Goal: Task Accomplishment & Management: Manage account settings

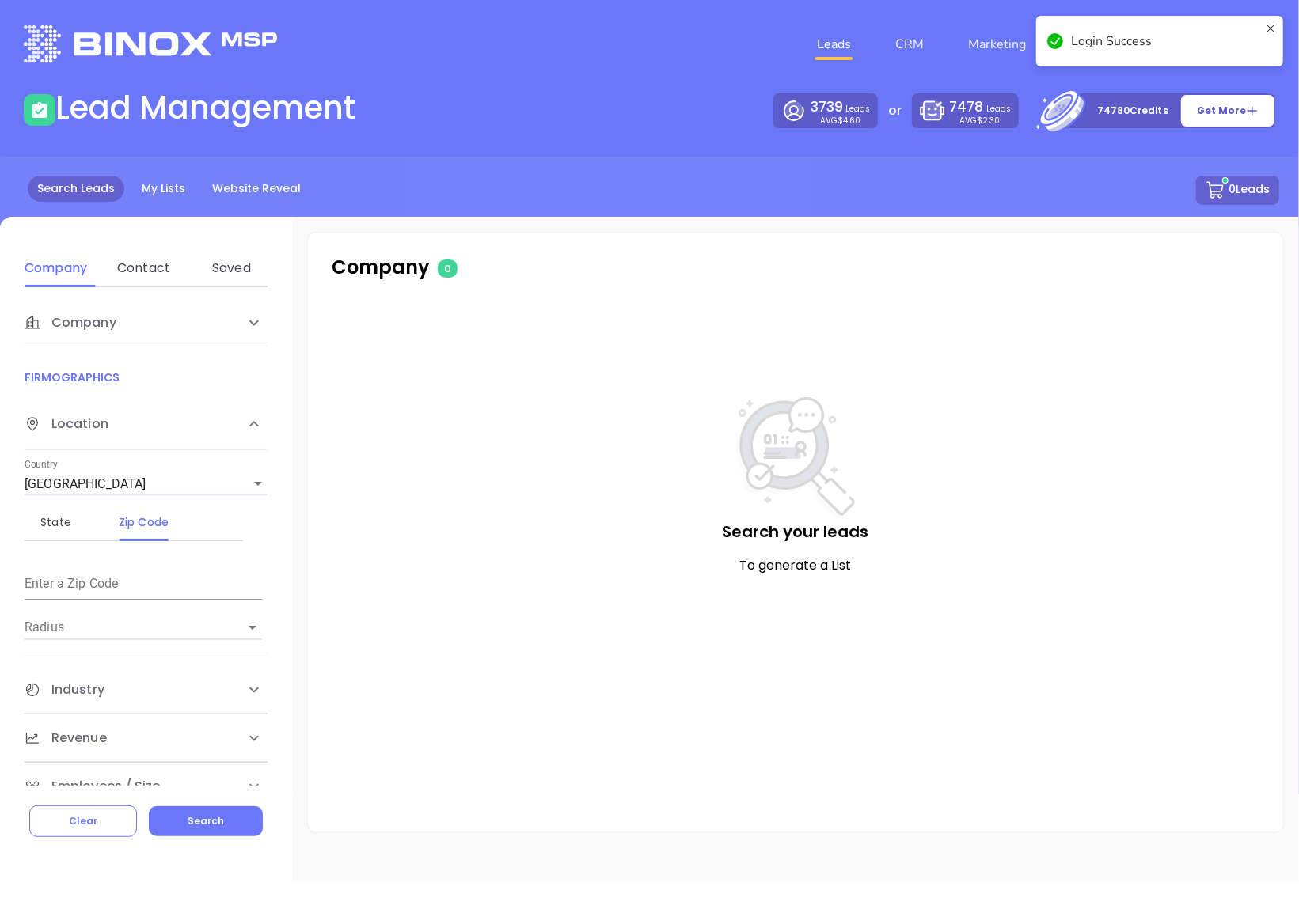
click at [1276, 30] on icon at bounding box center [1270, 41] width 12 height 38
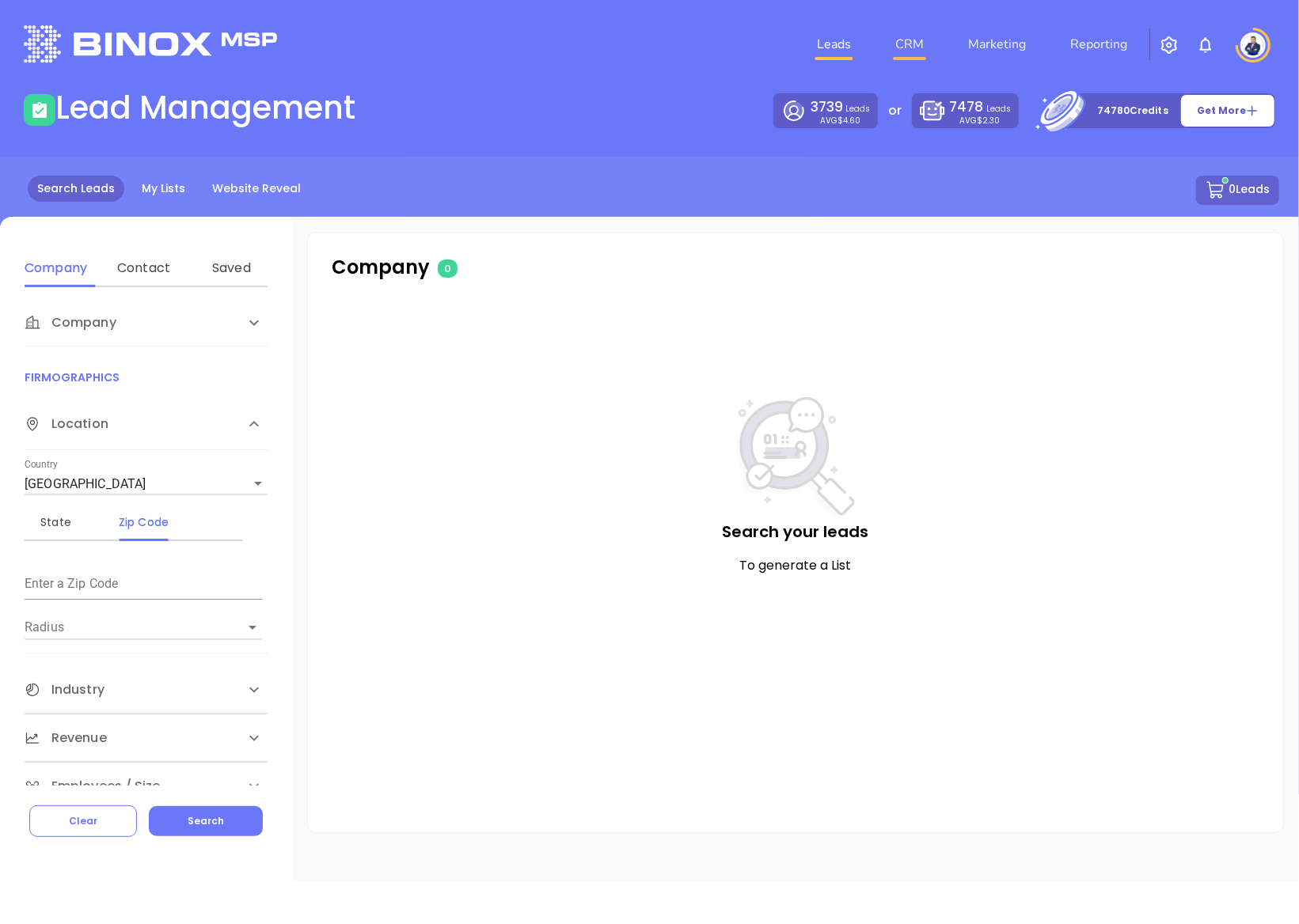
click at [907, 45] on link "CRM" at bounding box center [909, 44] width 41 height 32
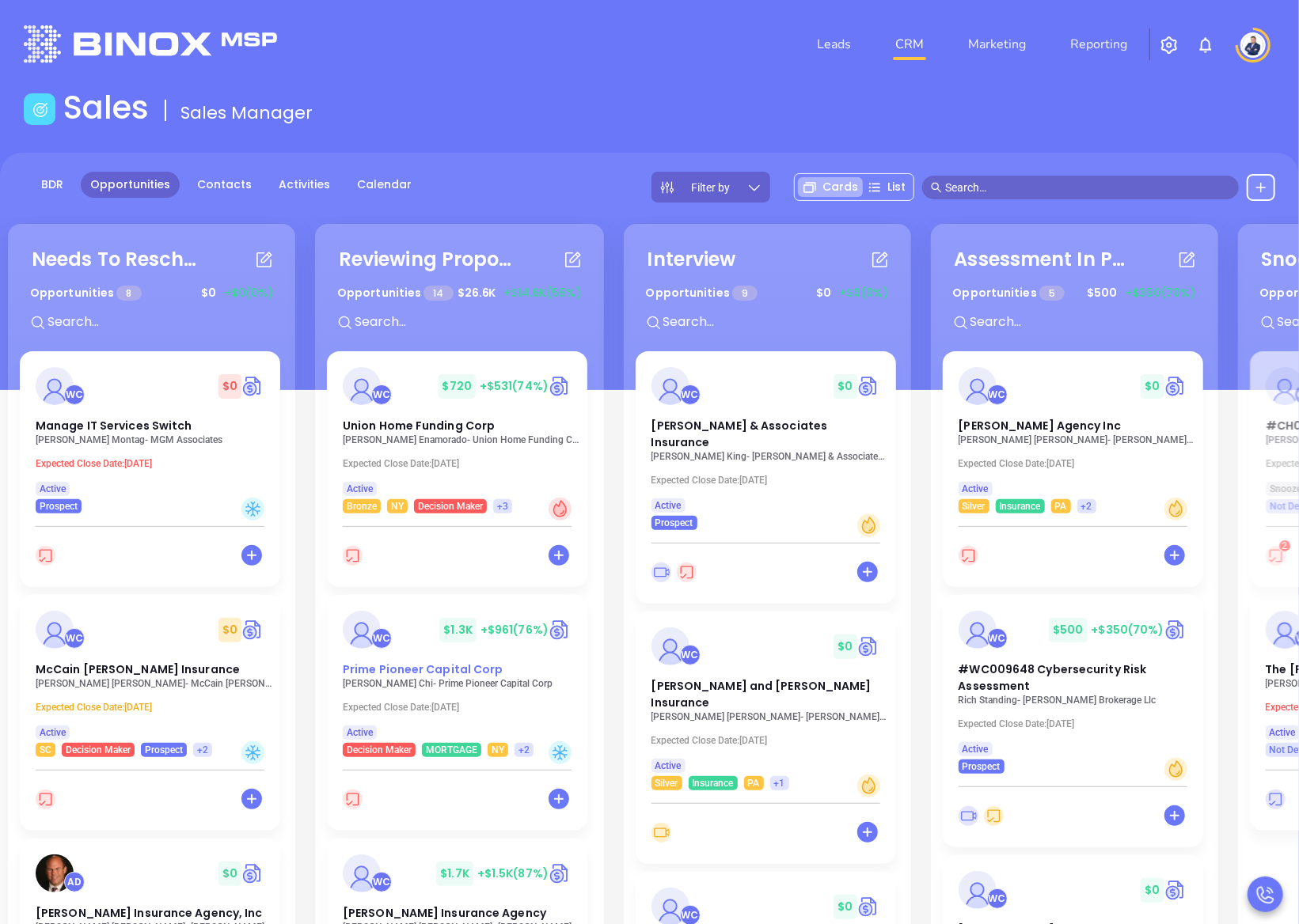
click at [448, 676] on span "Prime Pioneer Capital Corp" at bounding box center [423, 670] width 160 height 16
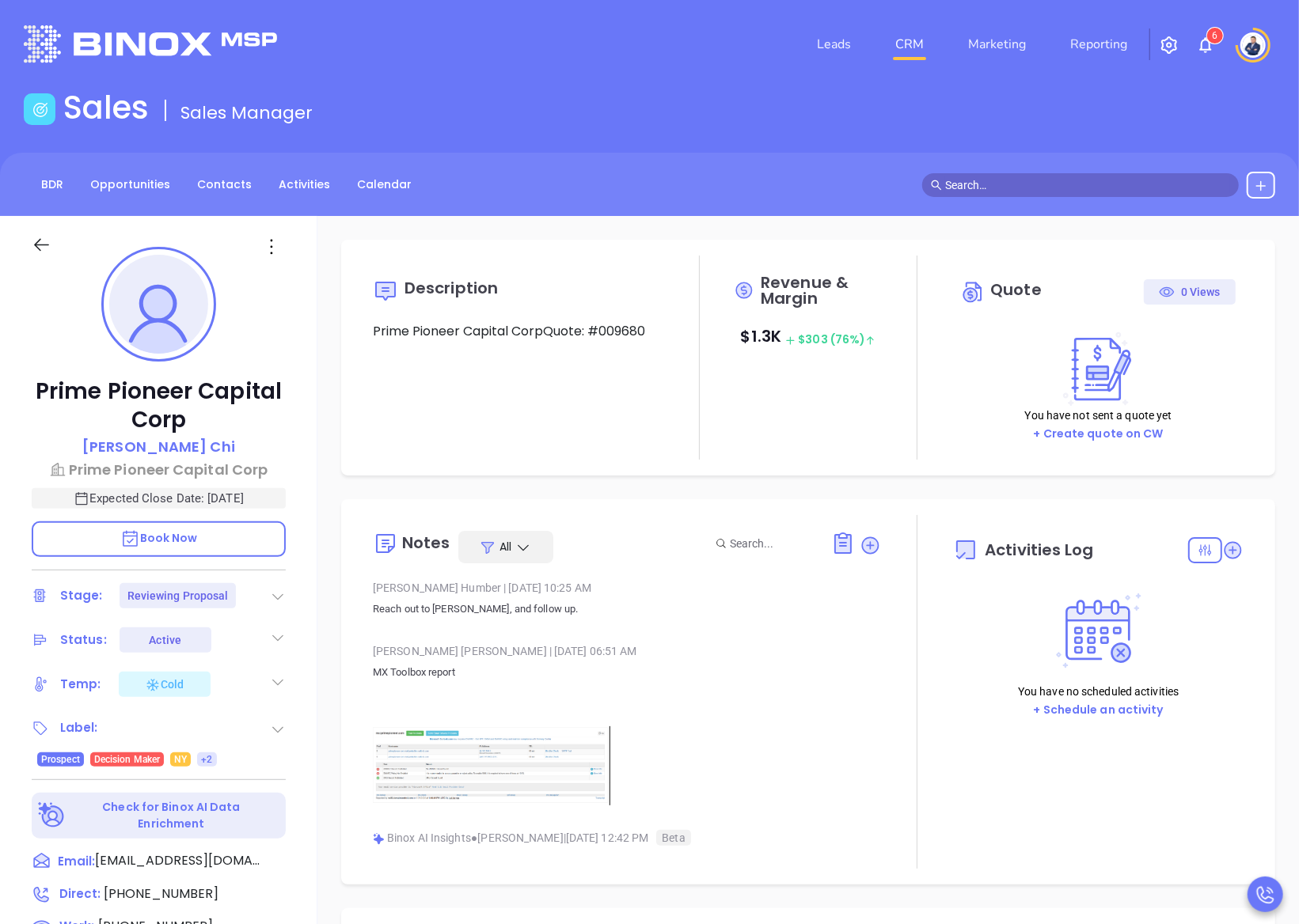
type input "[DATE]"
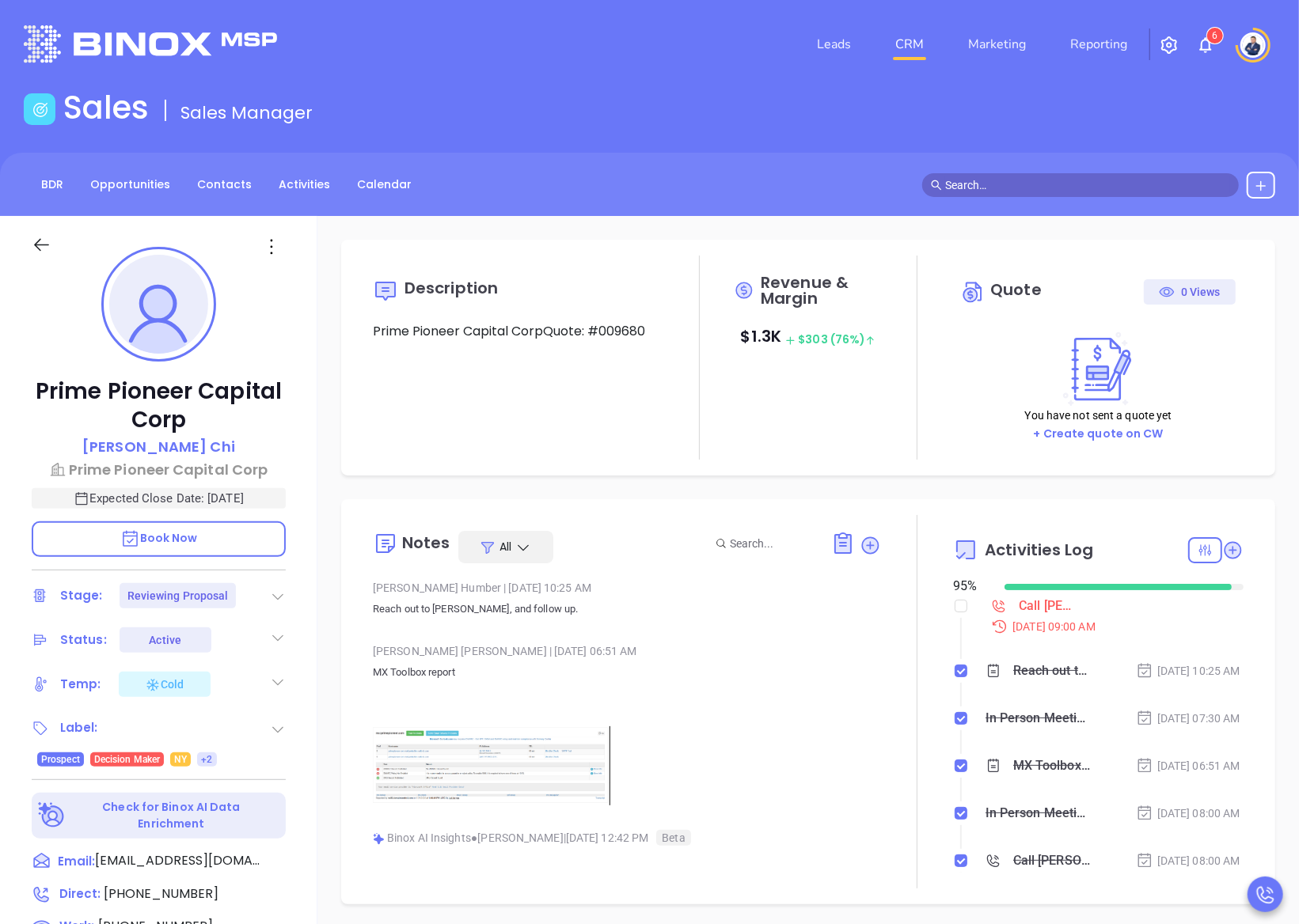
type input "[PERSON_NAME]"
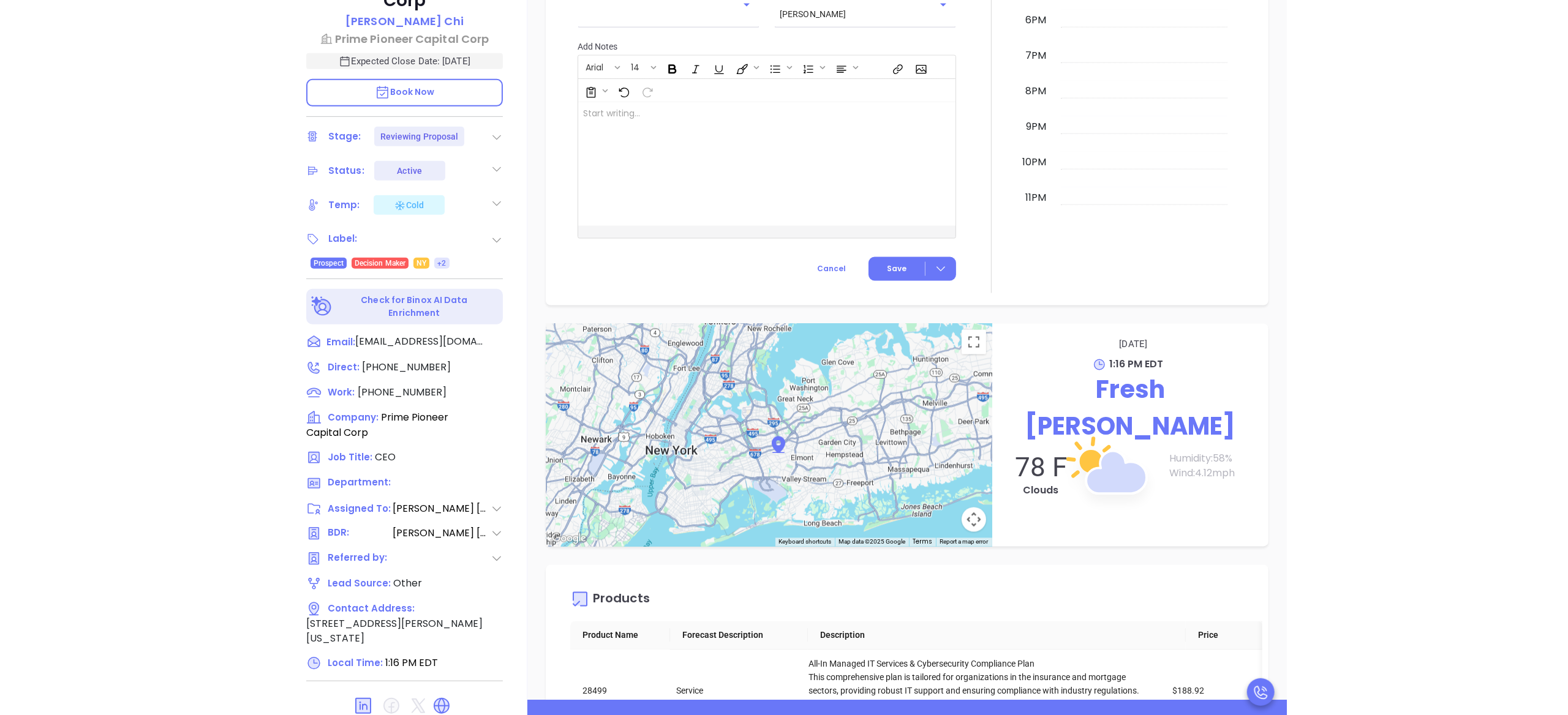
scroll to position [944, 0]
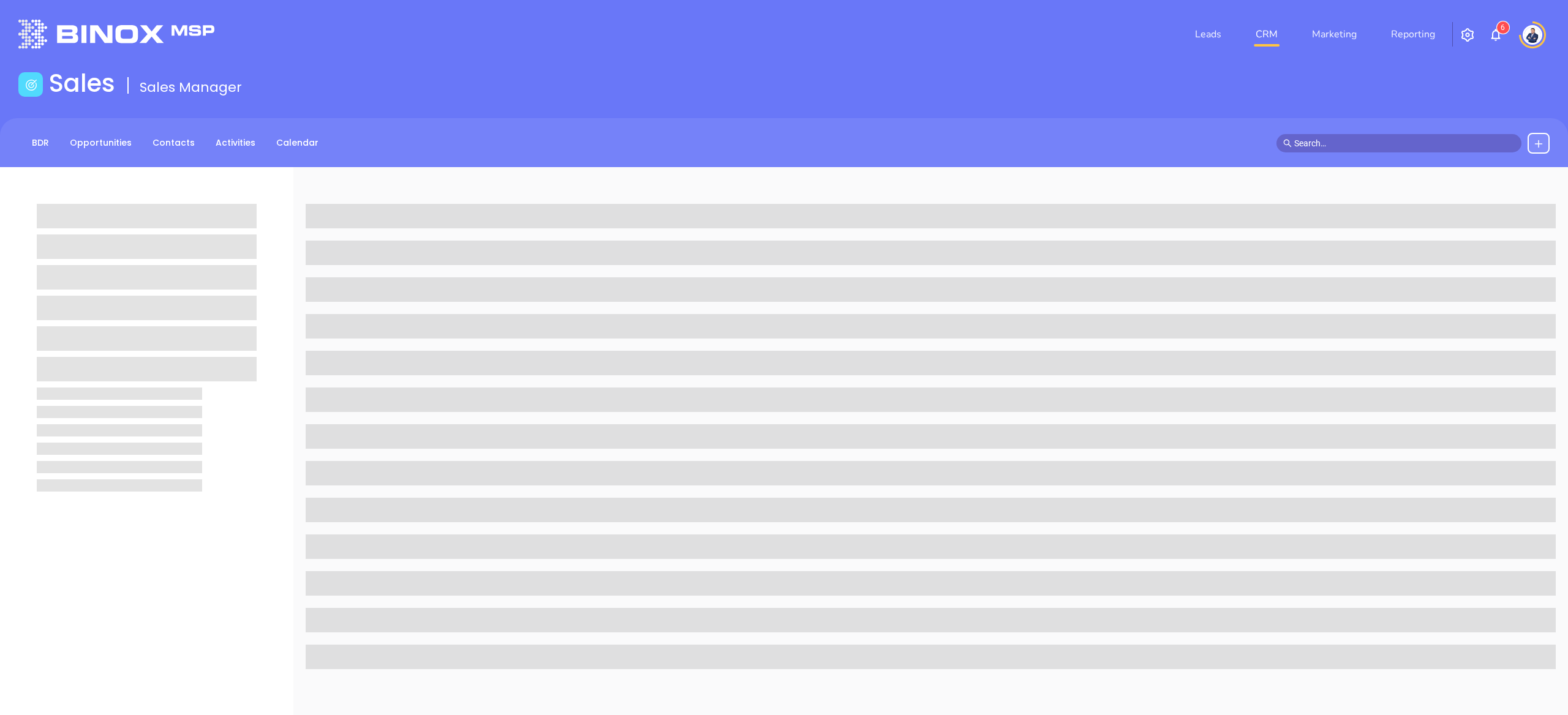
scroll to position [324, 0]
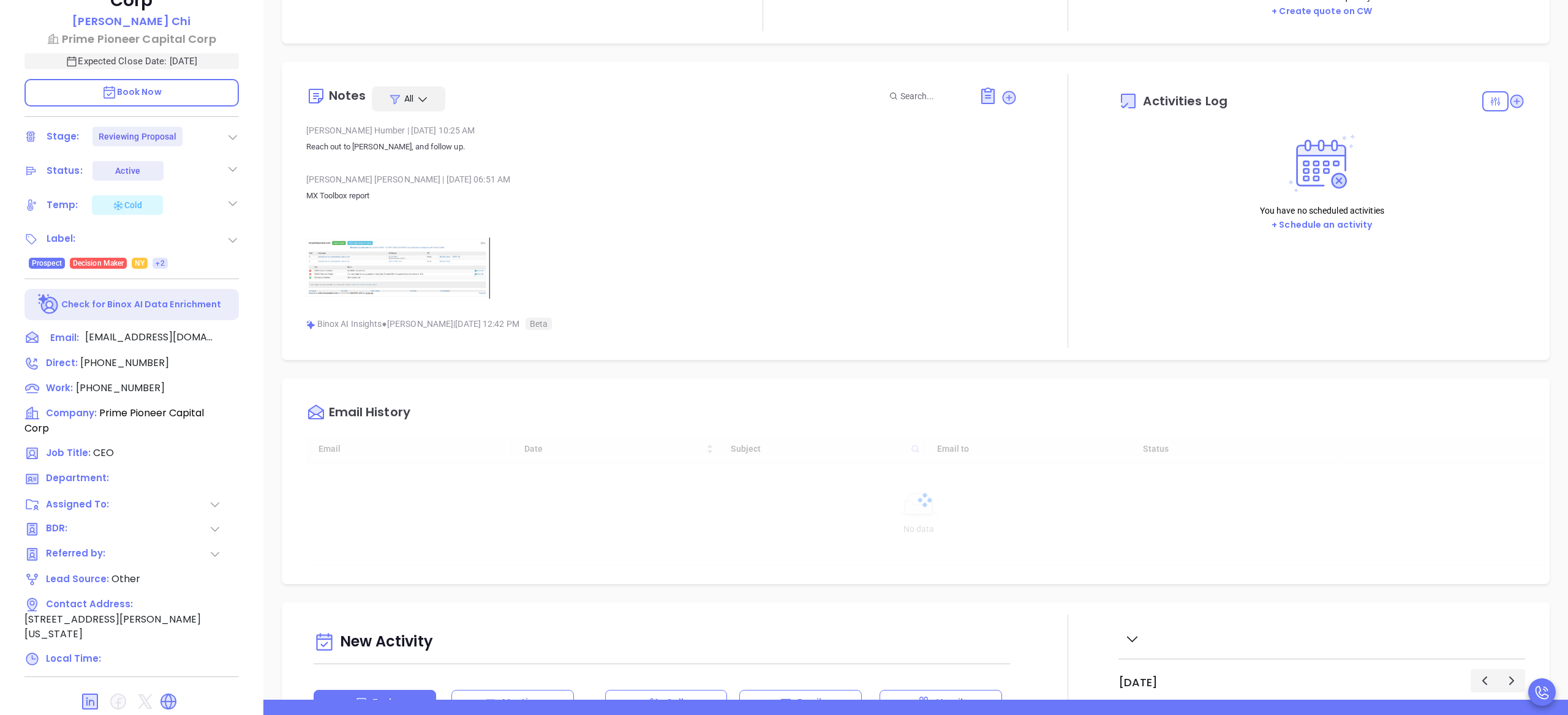
type input "[DATE]"
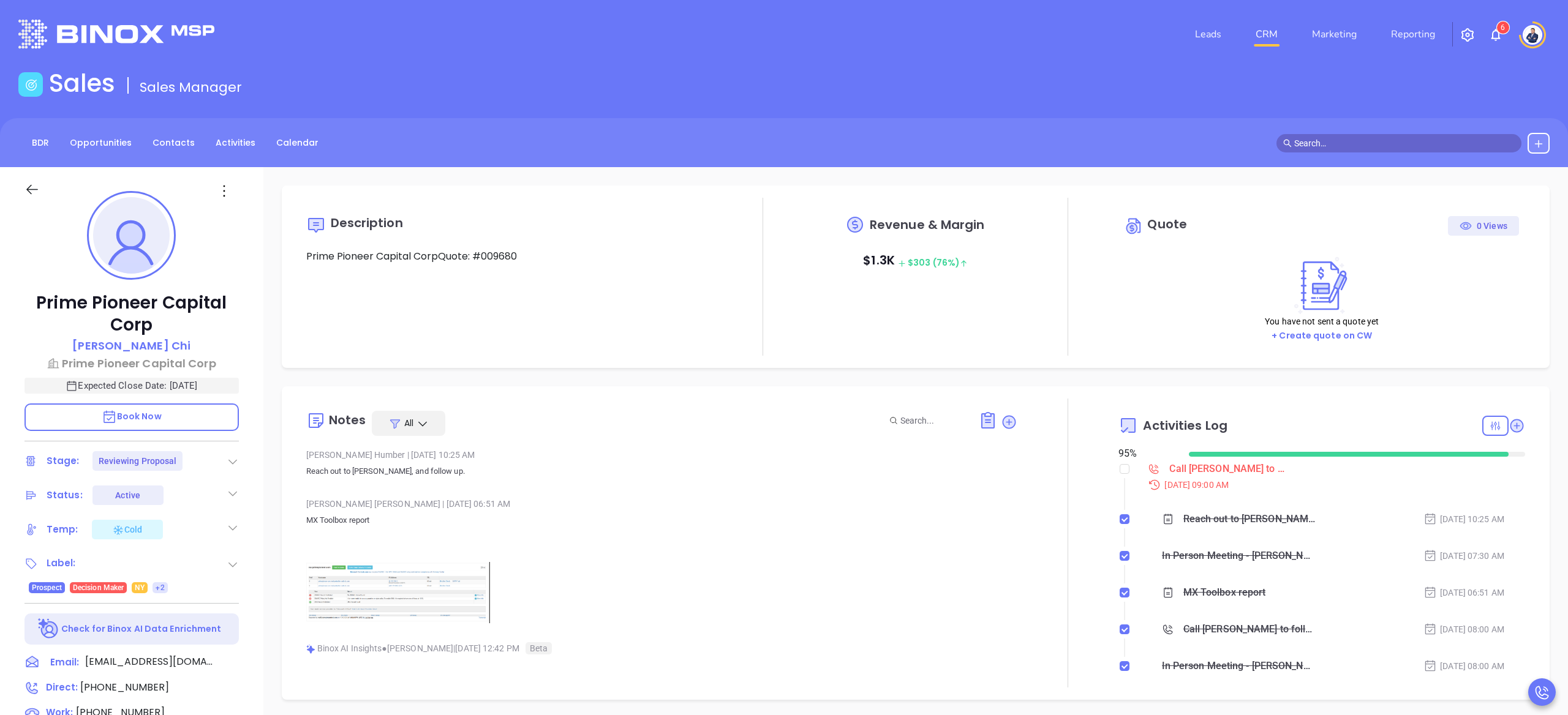
scroll to position [356, 0]
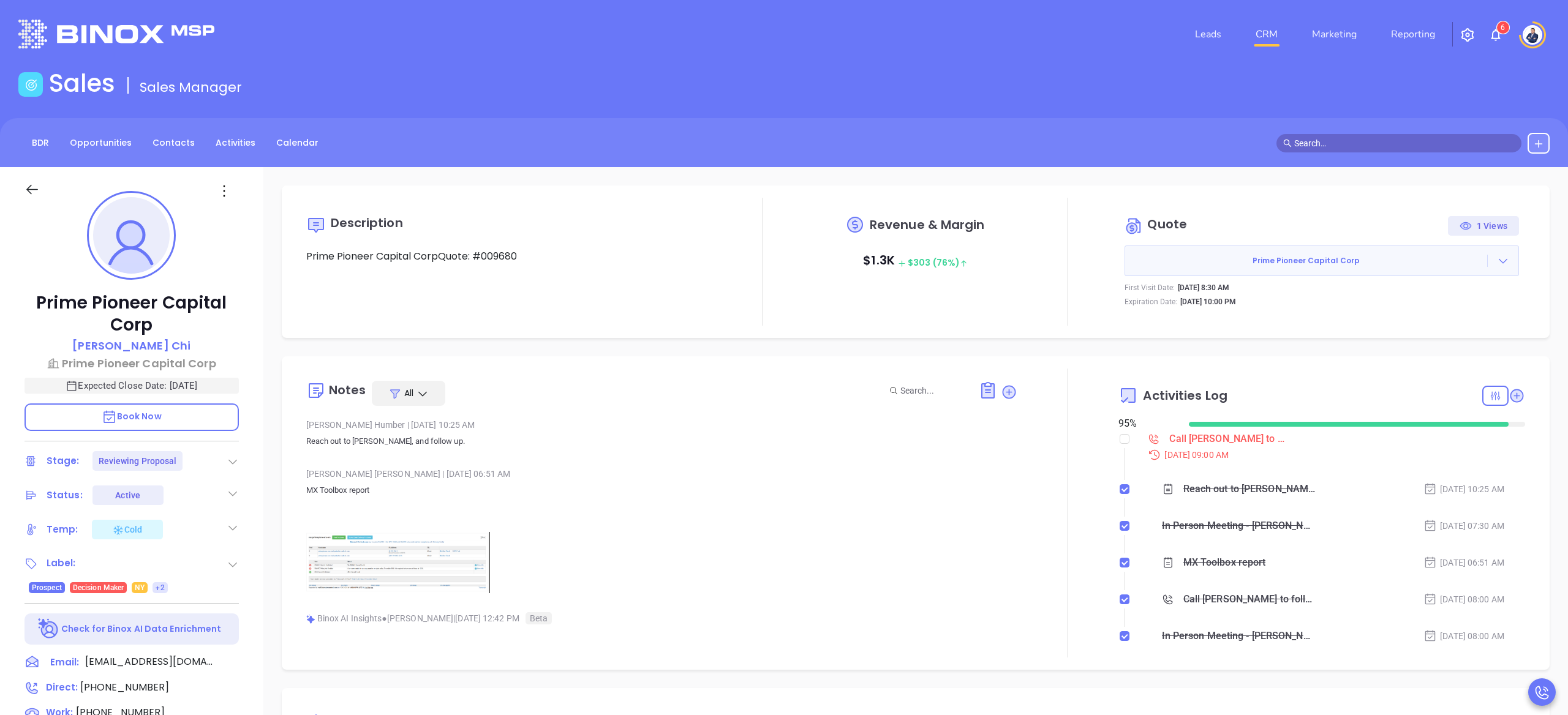
type input "[PERSON_NAME]"
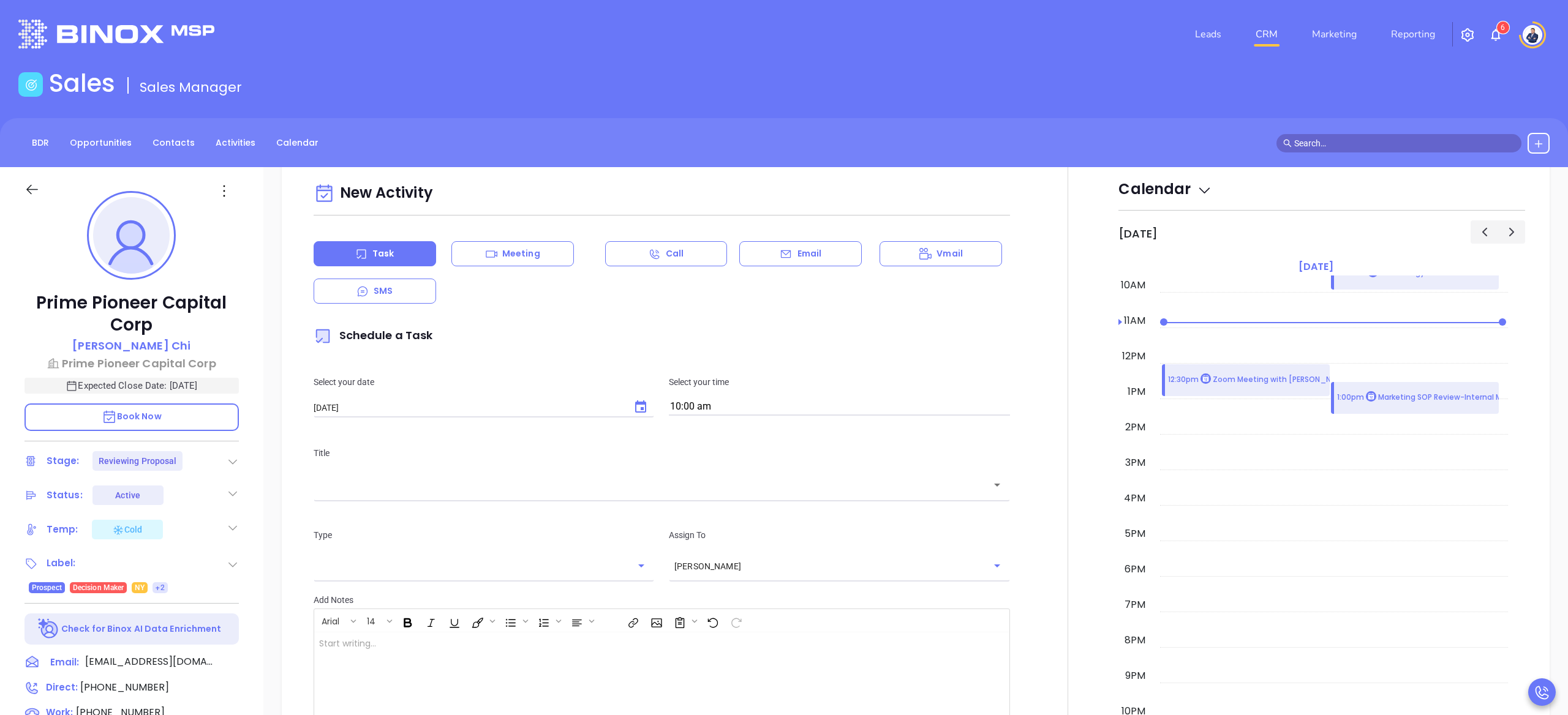
scroll to position [1249, 0]
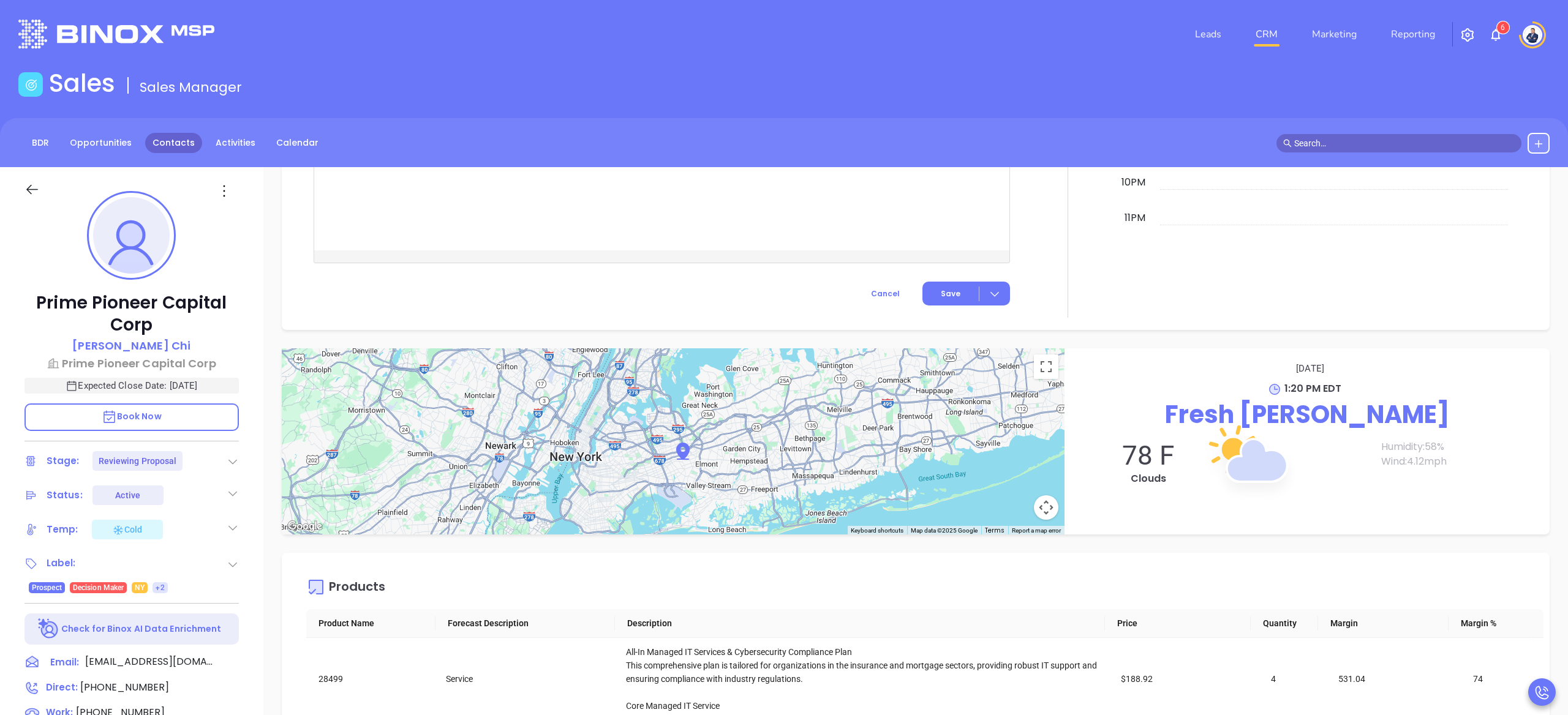
click at [188, 149] on link "Contacts" at bounding box center [173, 143] width 57 height 20
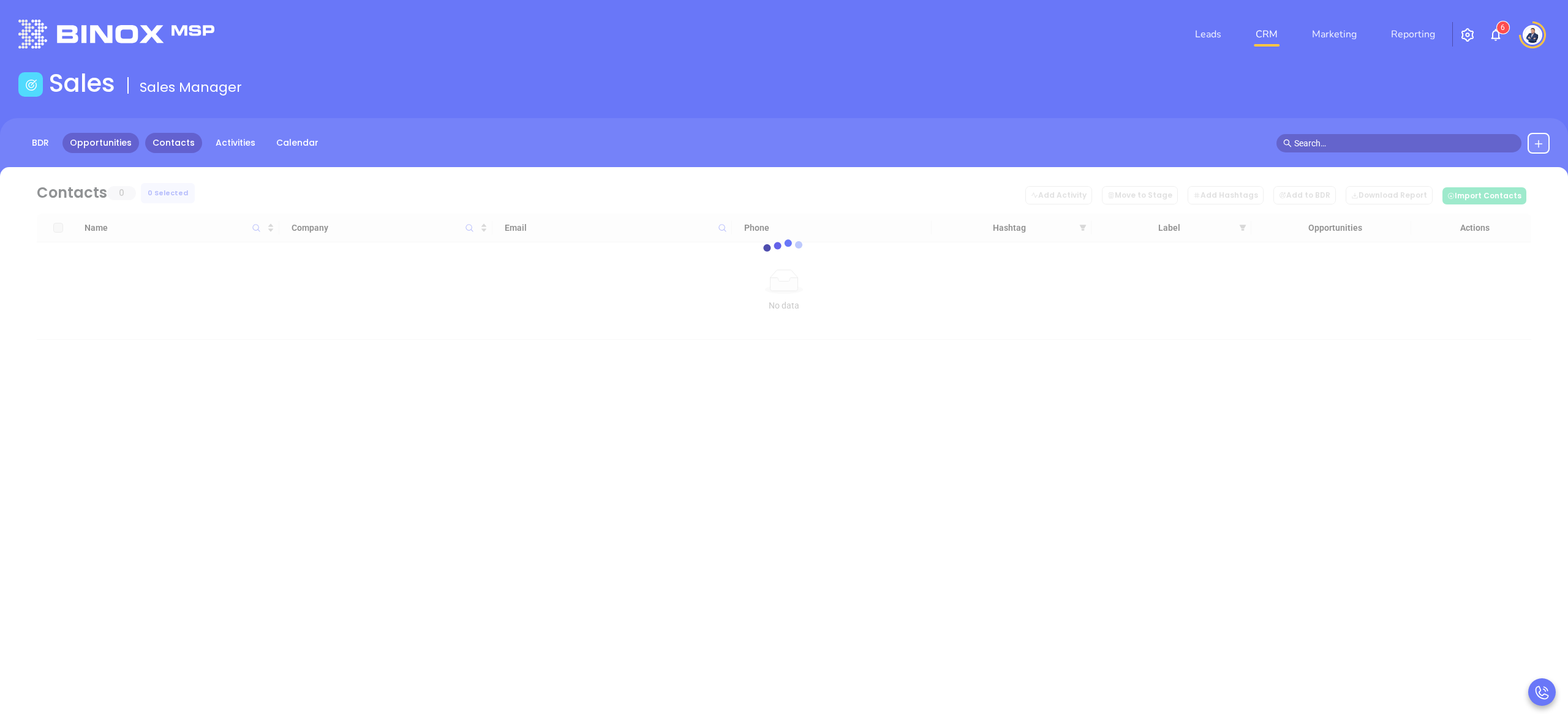
click at [109, 141] on link "Opportunities" at bounding box center [101, 143] width 77 height 20
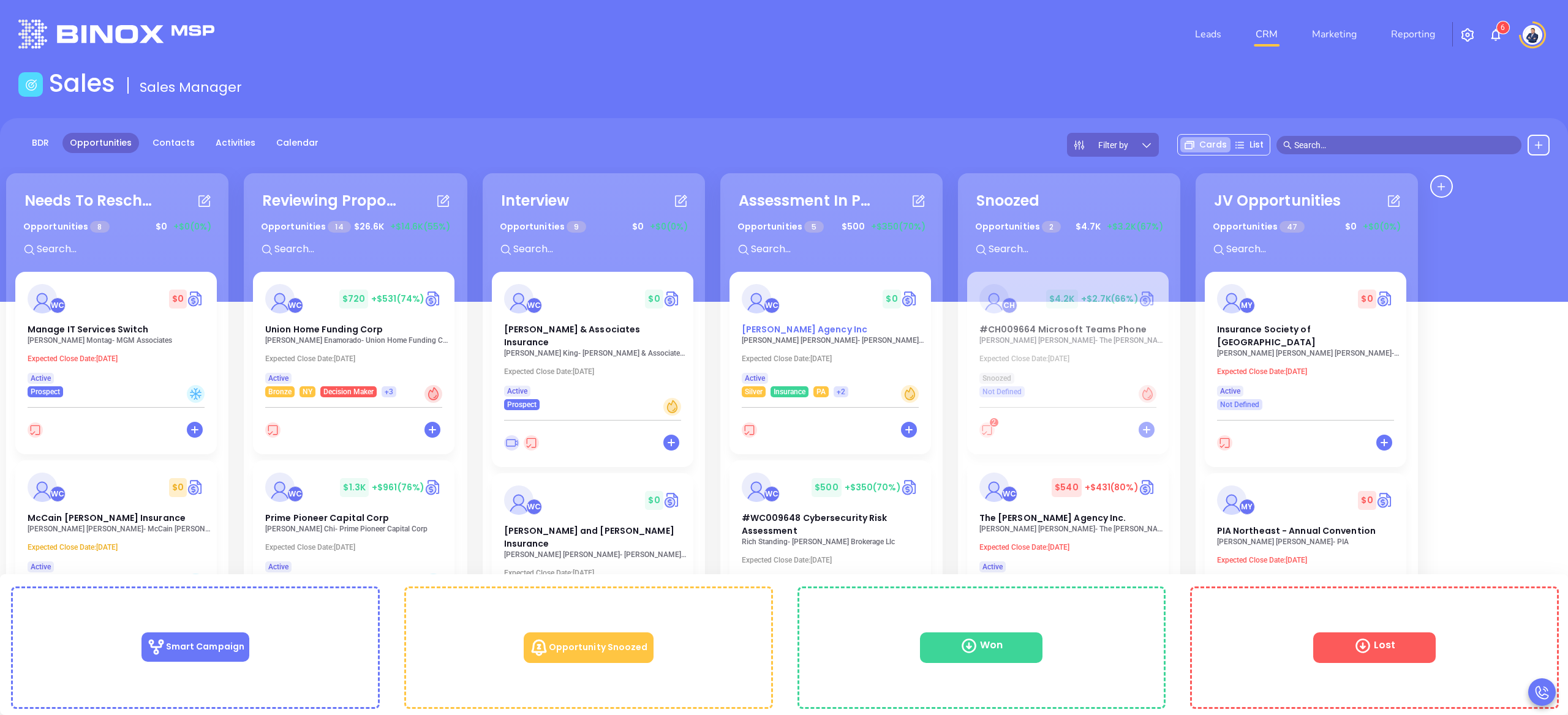
click at [811, 329] on span "Dreher Agency Inc" at bounding box center [804, 330] width 125 height 12
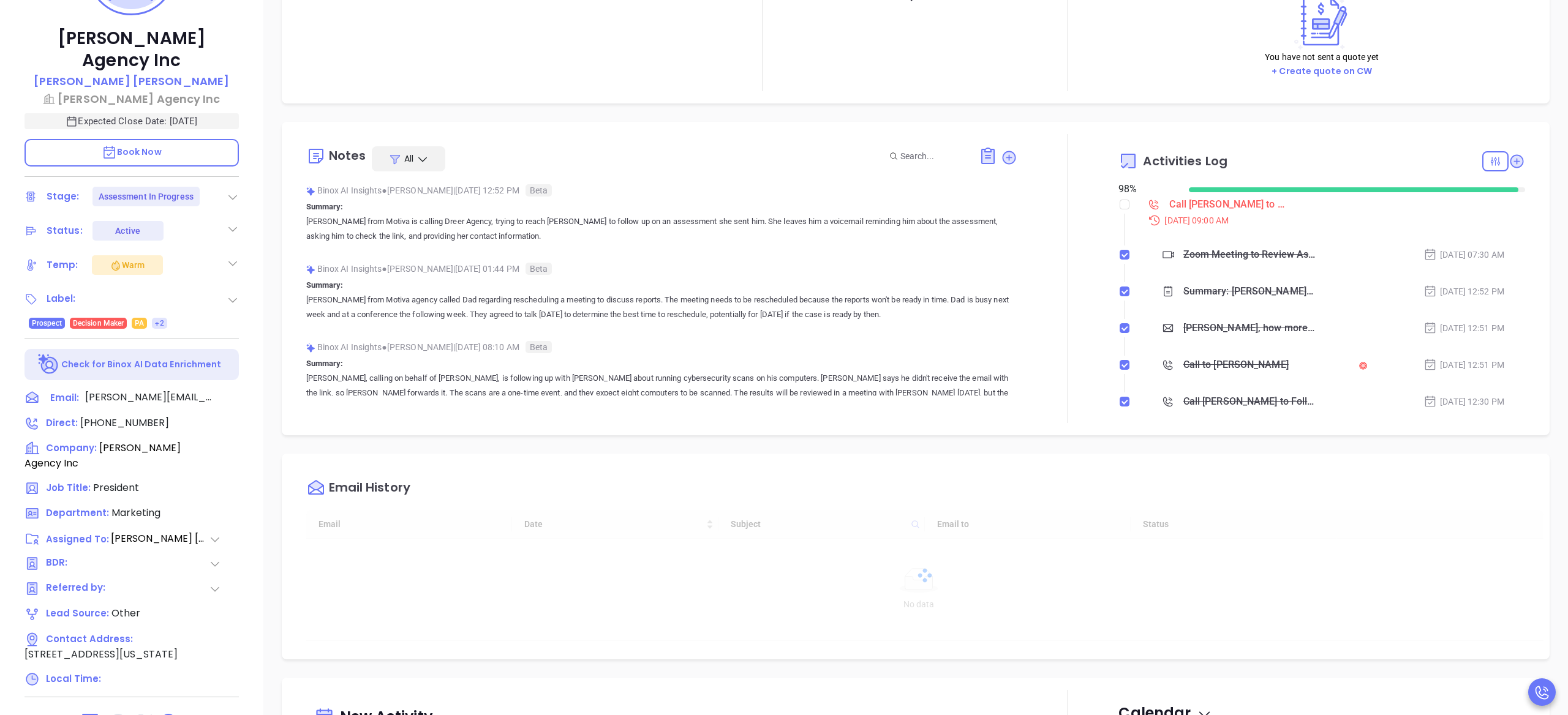
scroll to position [346, 0]
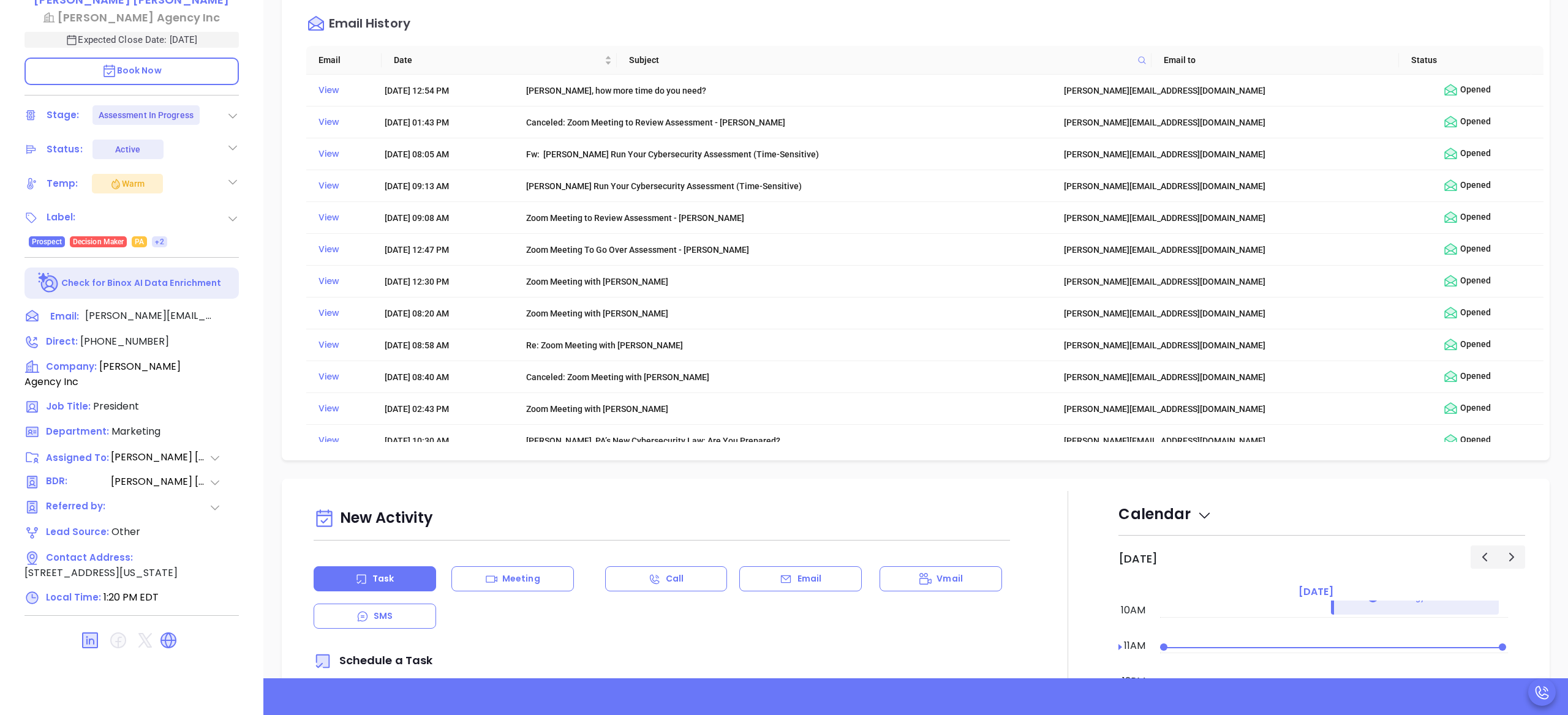
type input "[PERSON_NAME]"
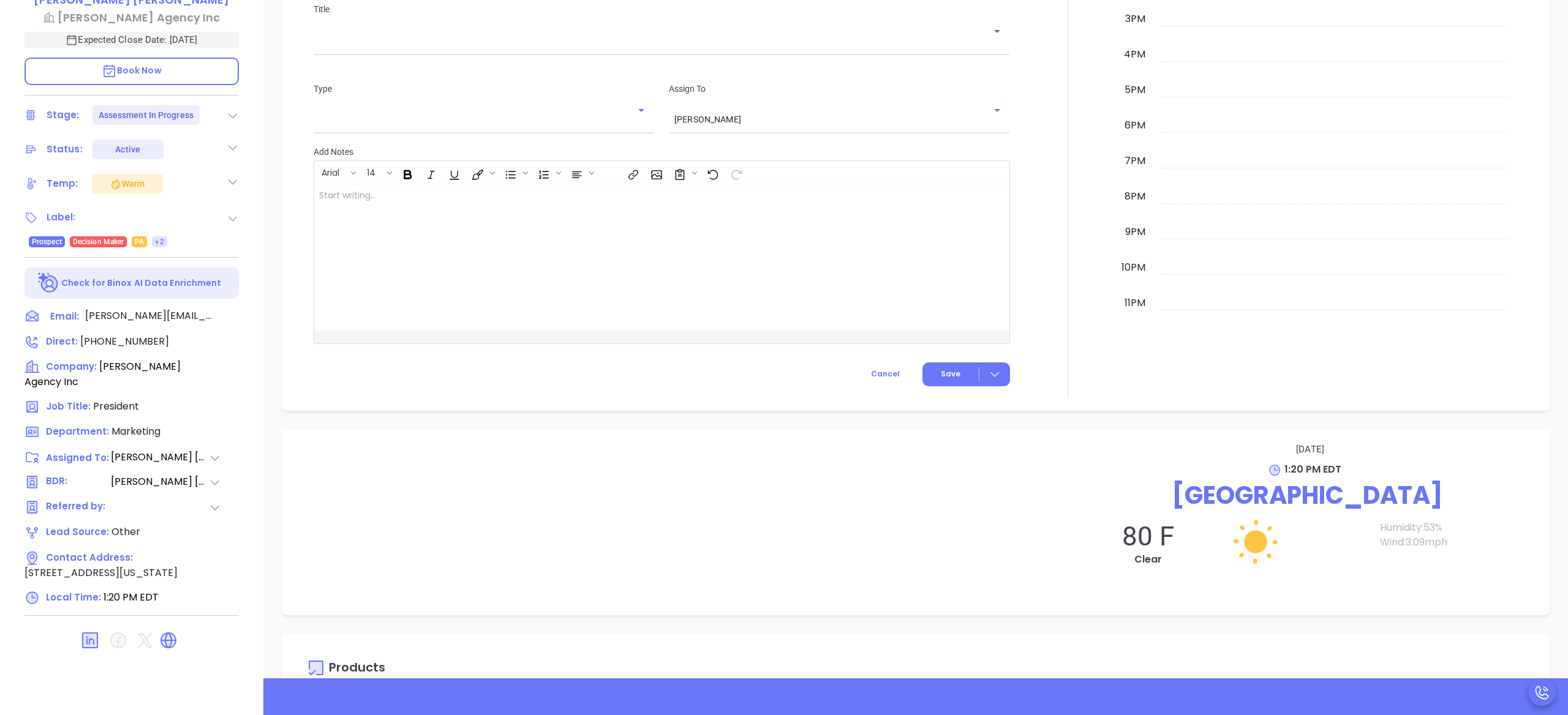
scroll to position [1442, 0]
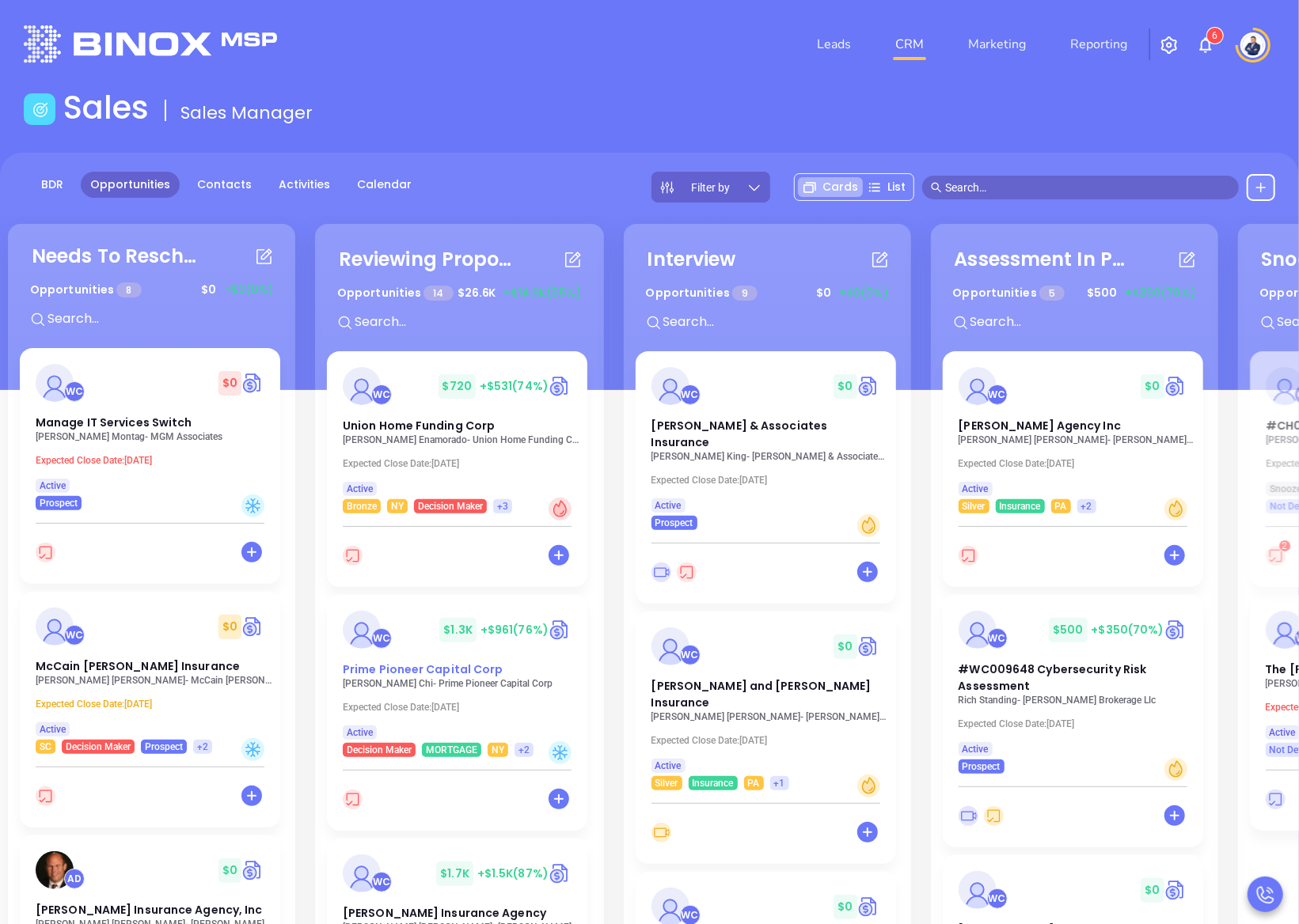
scroll to position [4, 0]
click at [430, 430] on span "Union Home Funding Corp" at bounding box center [418, 426] width 152 height 16
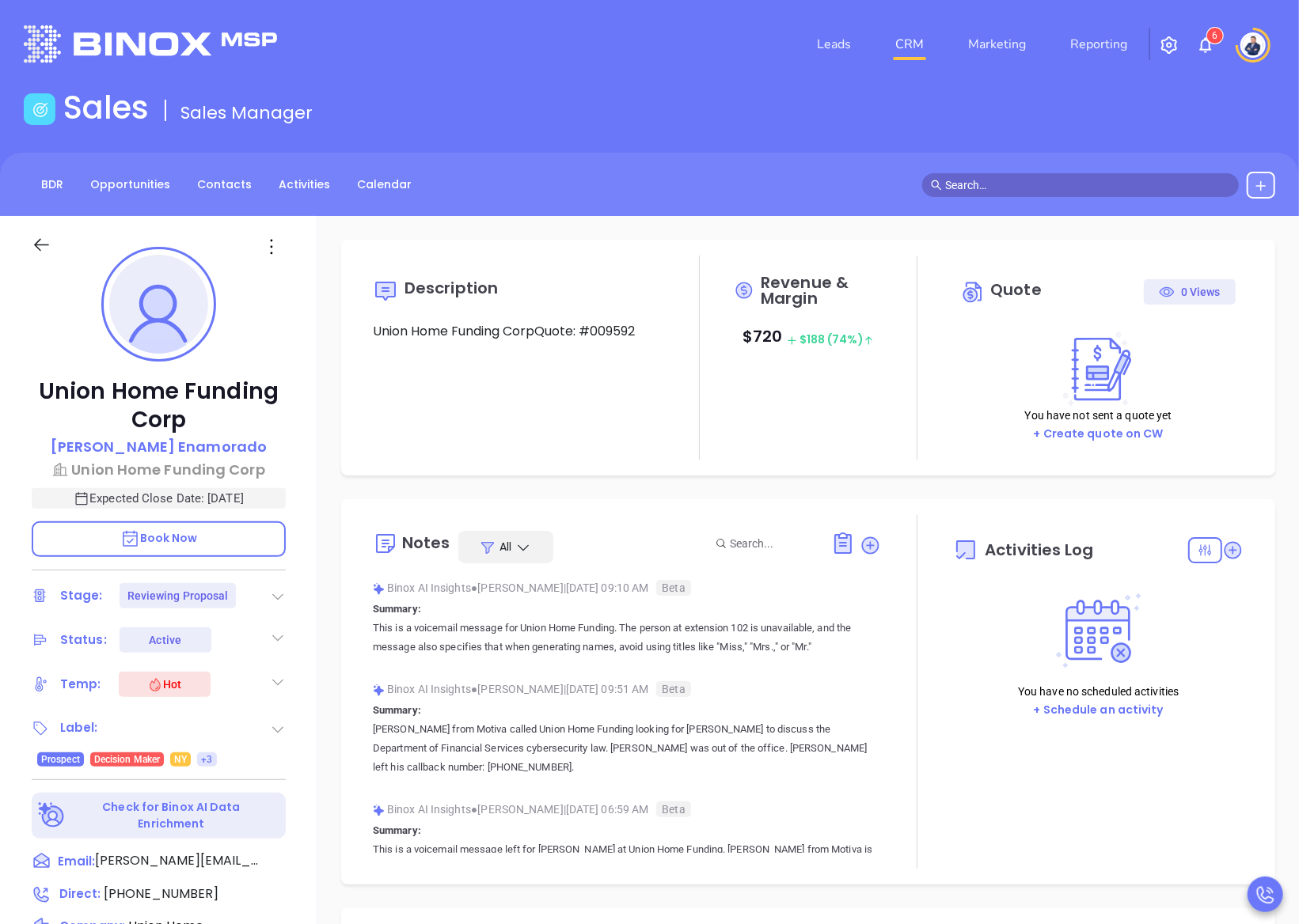
type input "[DATE]"
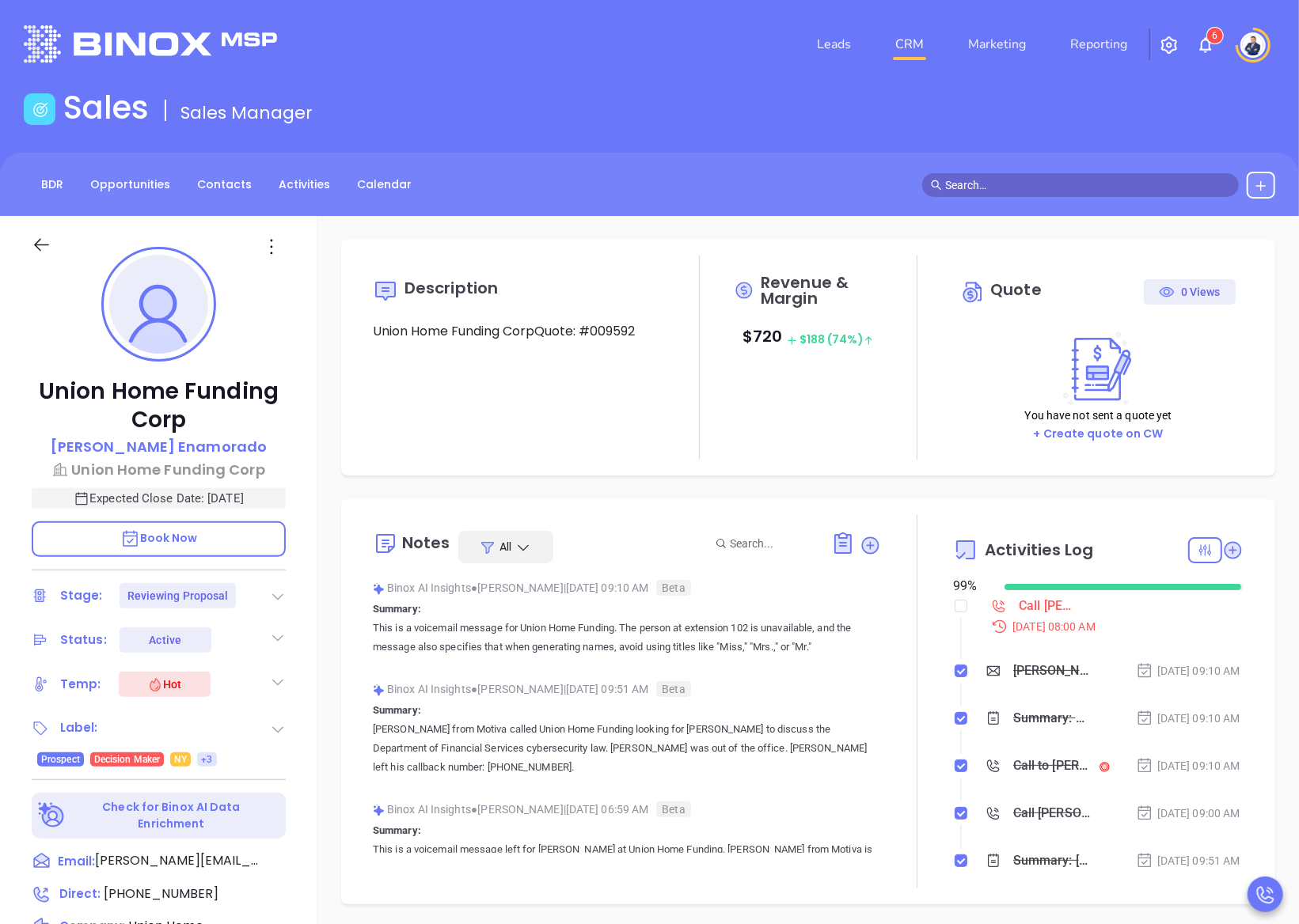
scroll to position [460, 0]
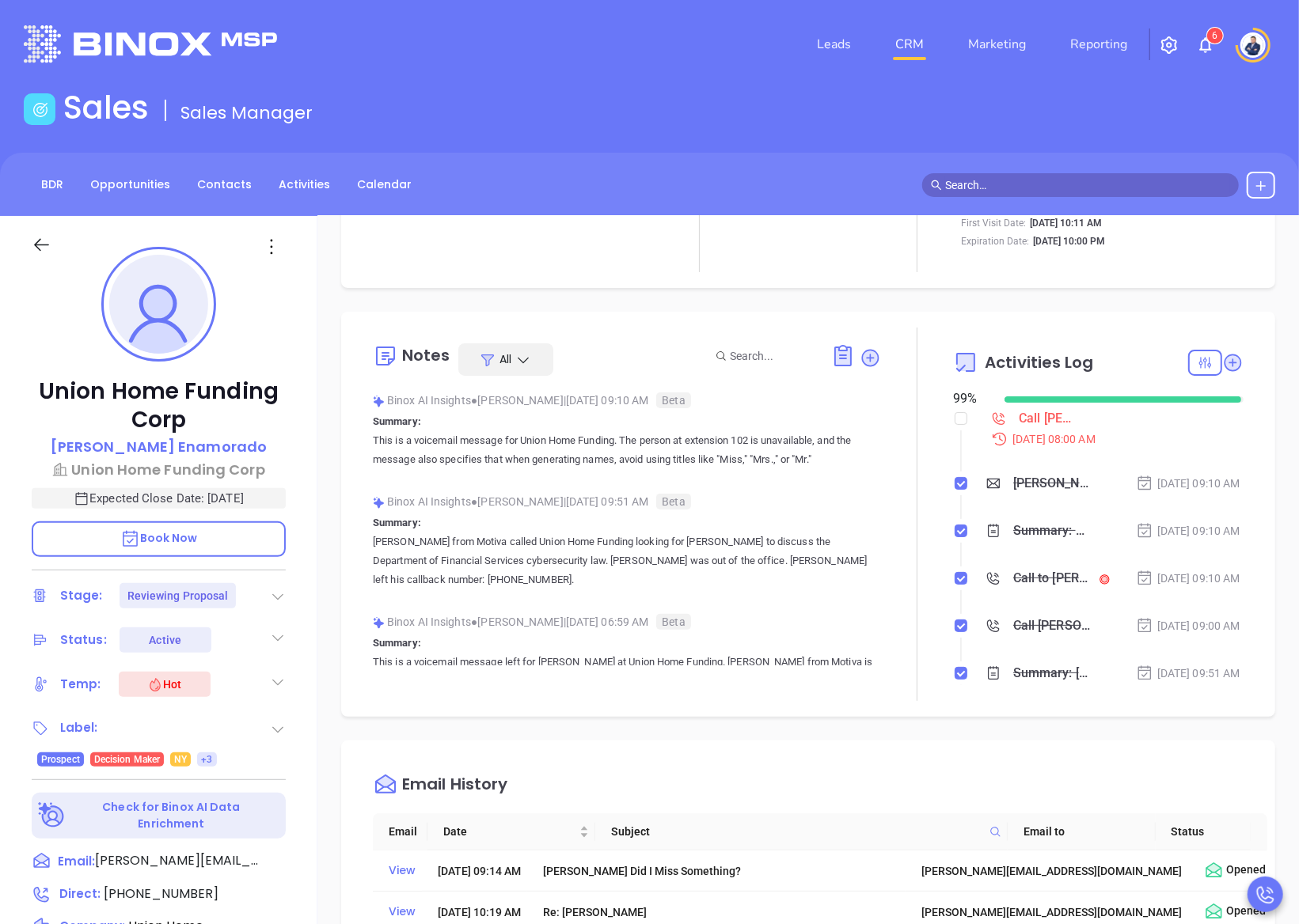
type input "[PERSON_NAME]"
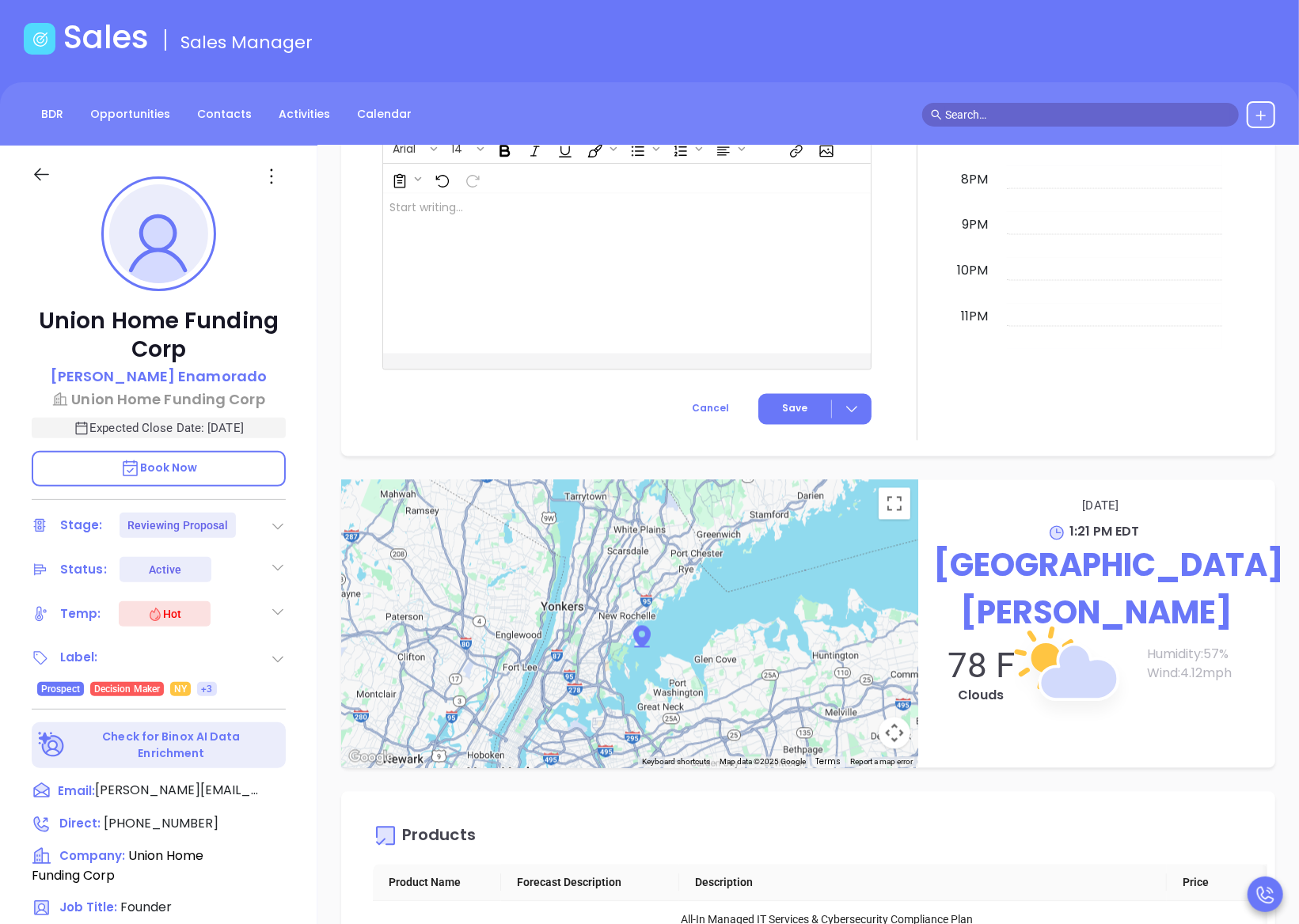
scroll to position [111, 0]
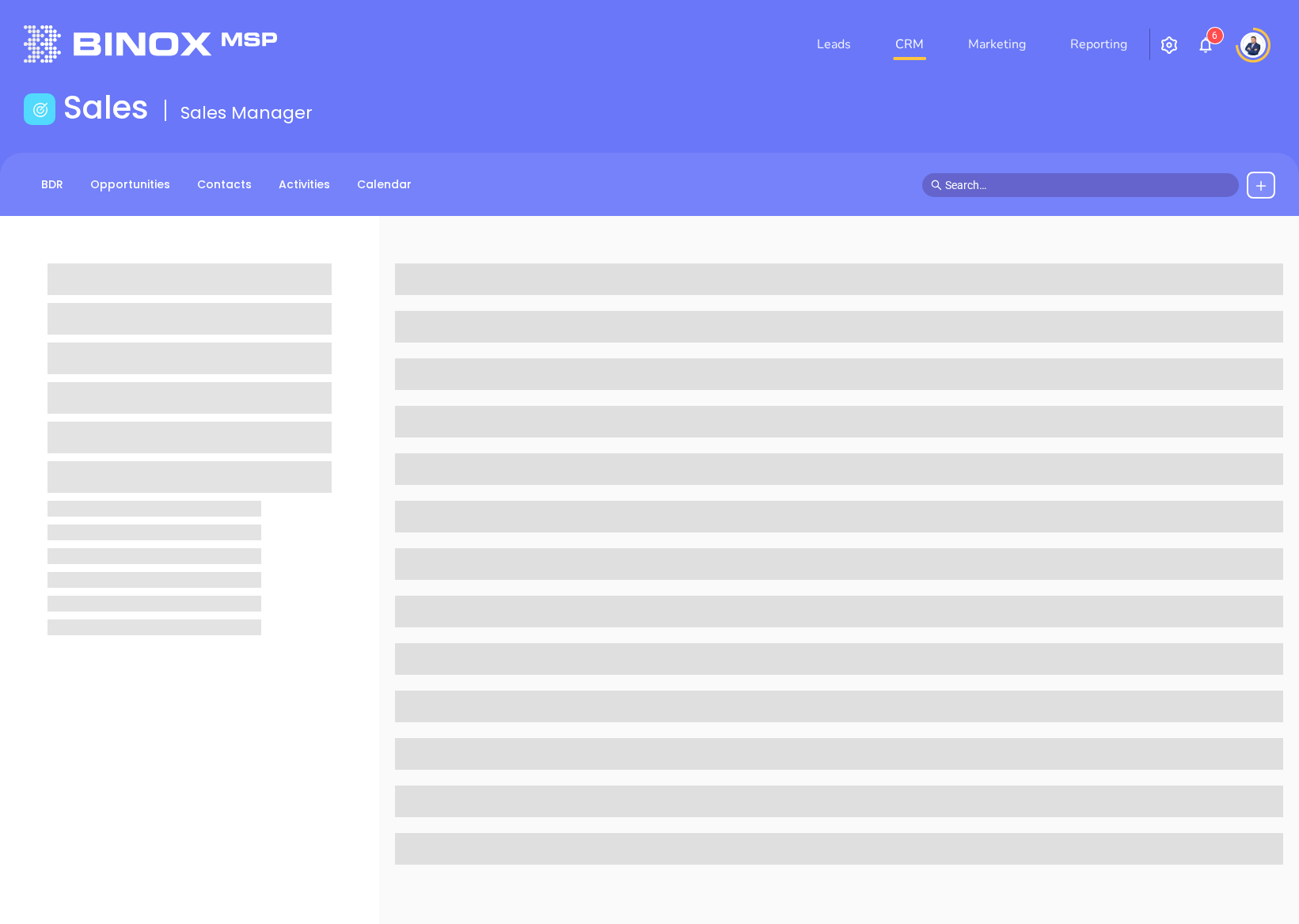
scroll to position [111, 0]
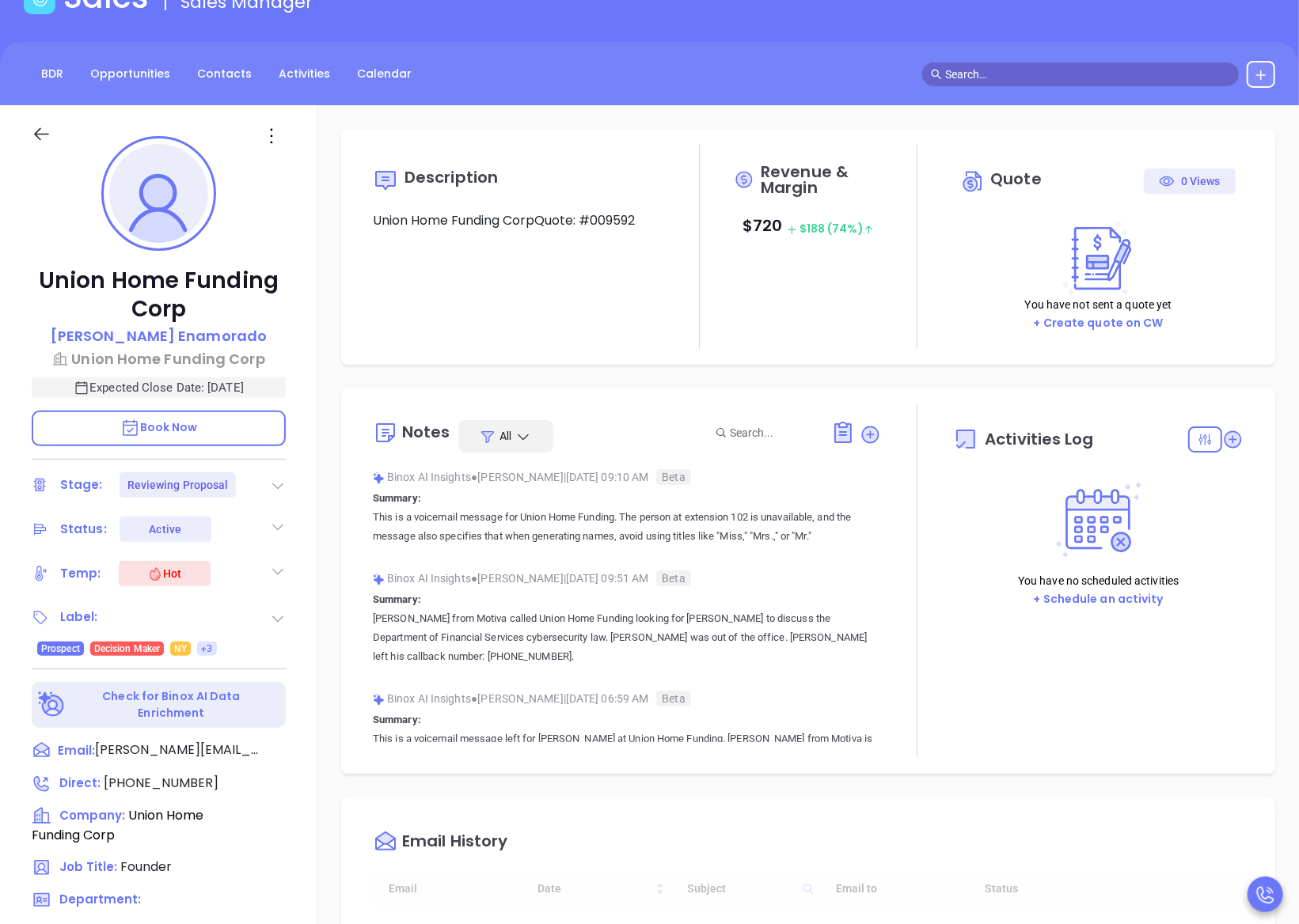
type input "[DATE]"
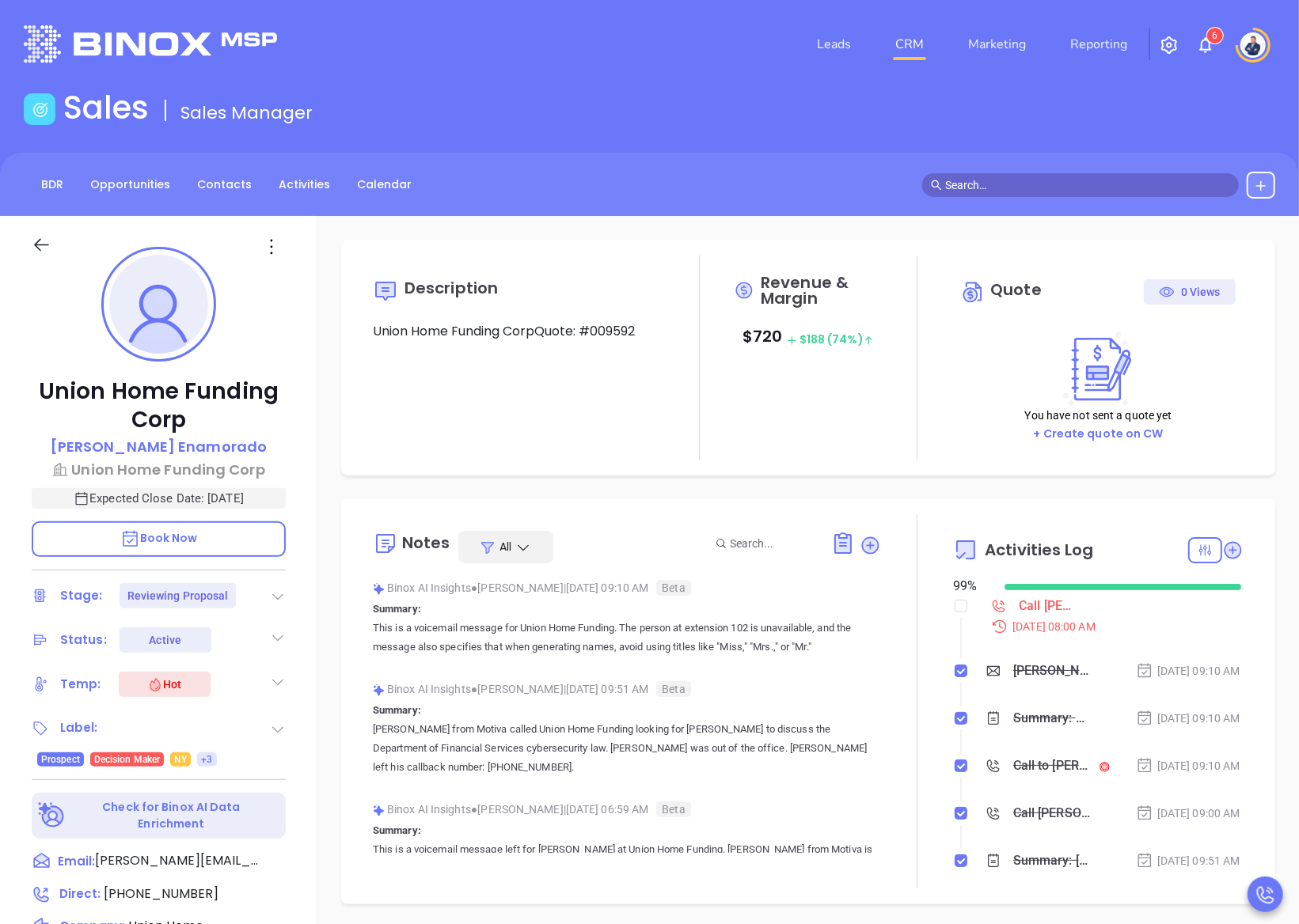
scroll to position [460, 0]
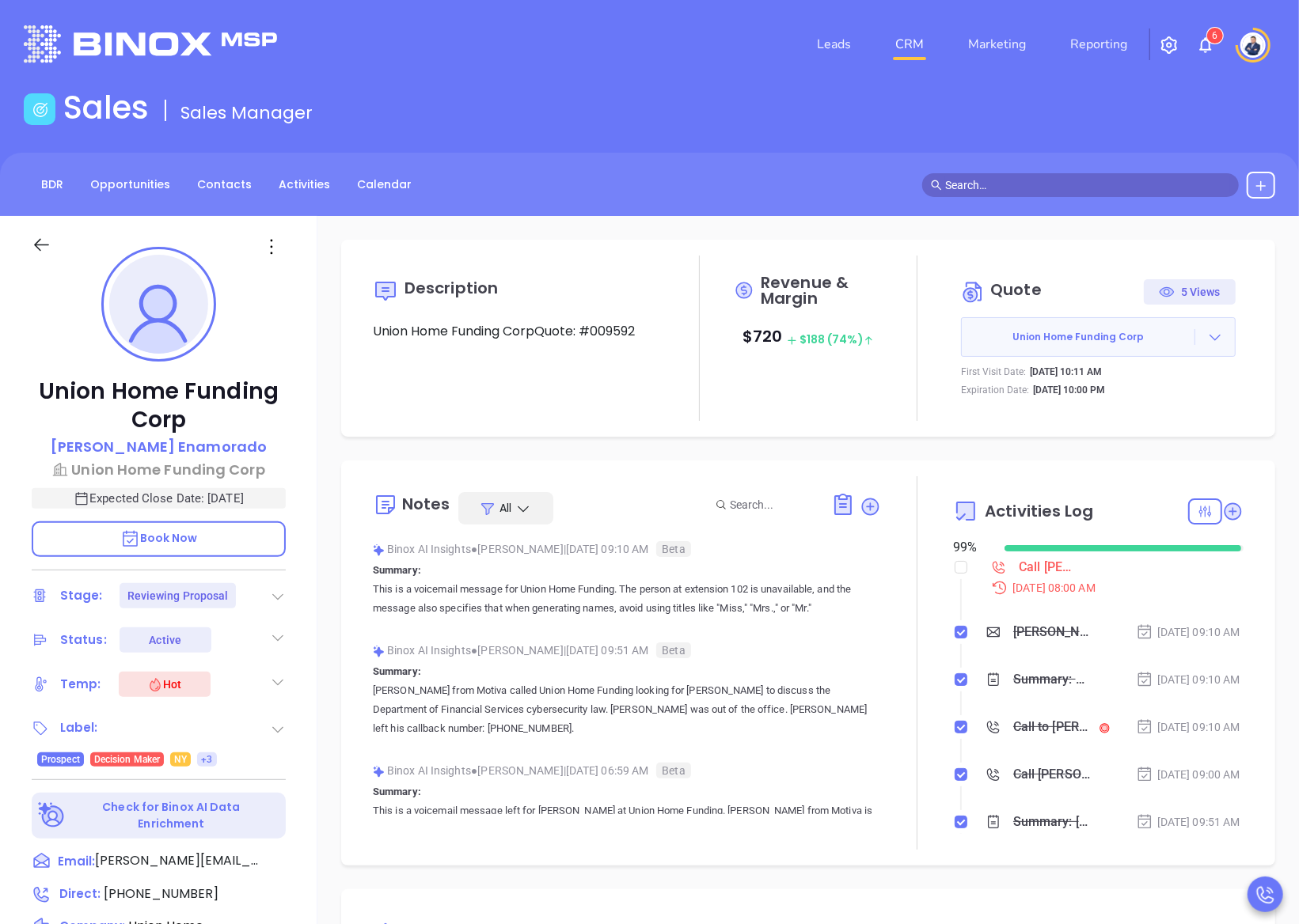
type input "[PERSON_NAME]"
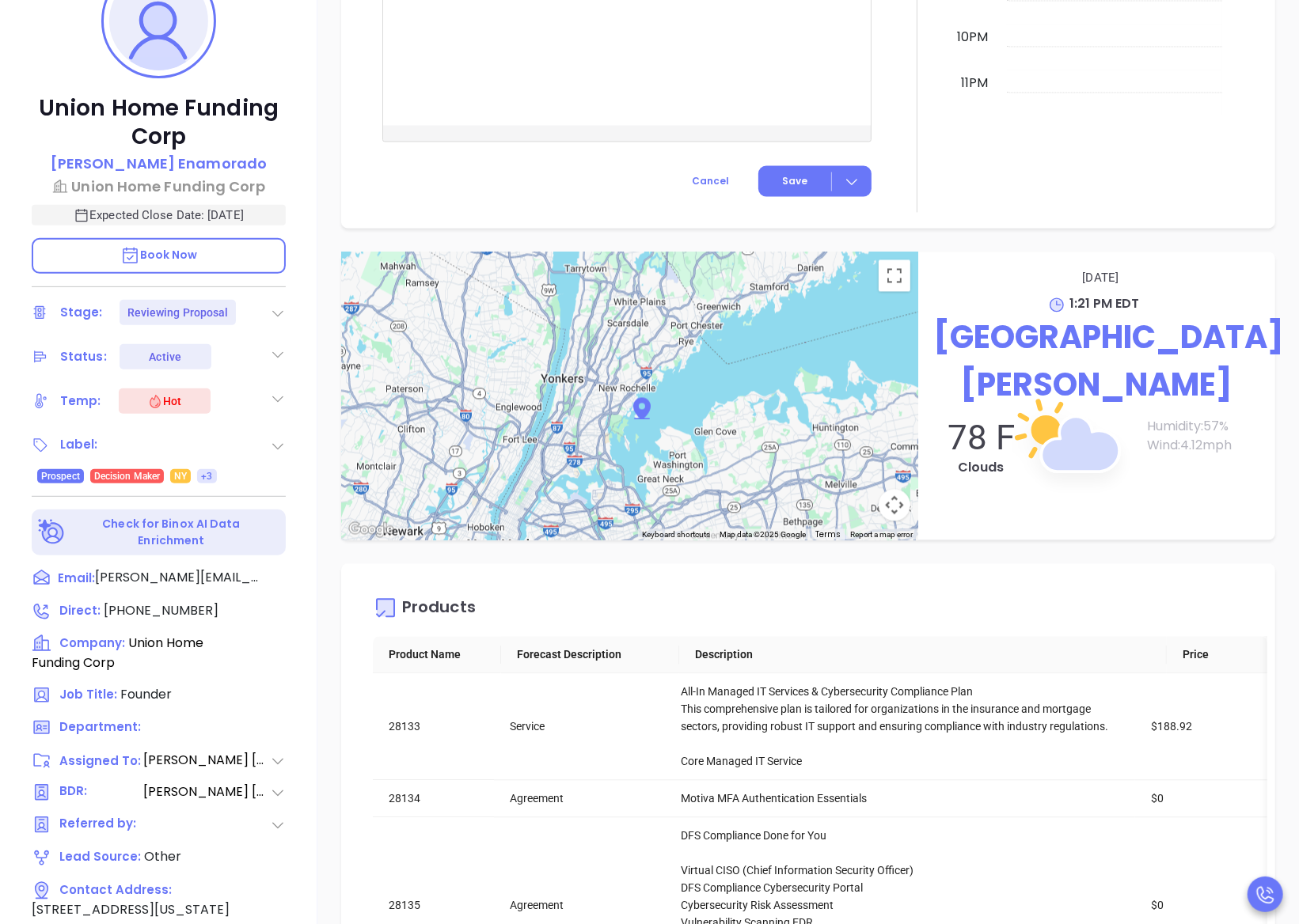
scroll to position [98, 0]
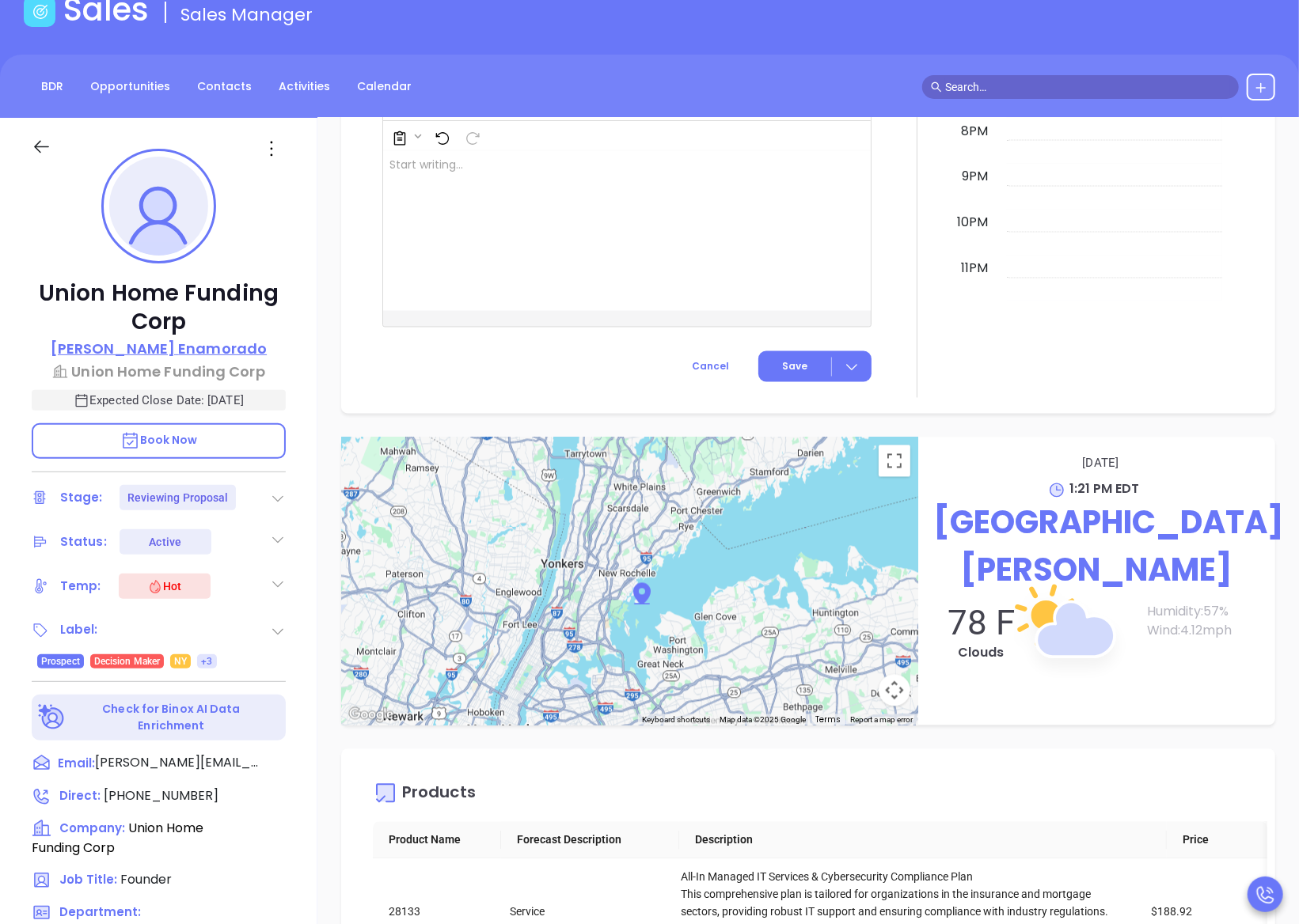
click at [156, 349] on p "Juan Enamorado" at bounding box center [159, 348] width 216 height 21
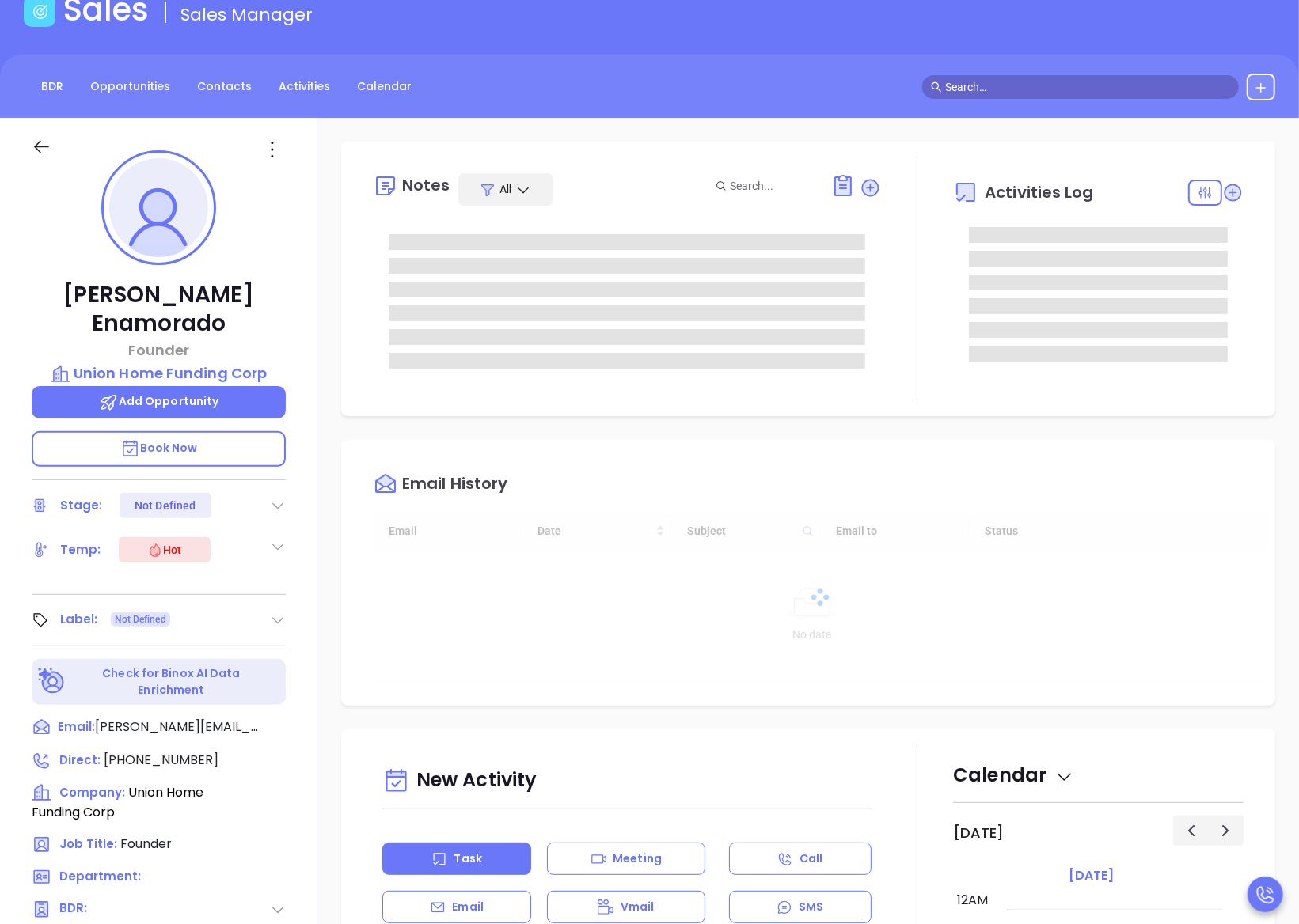
scroll to position [460, 0]
type input "[PERSON_NAME]"
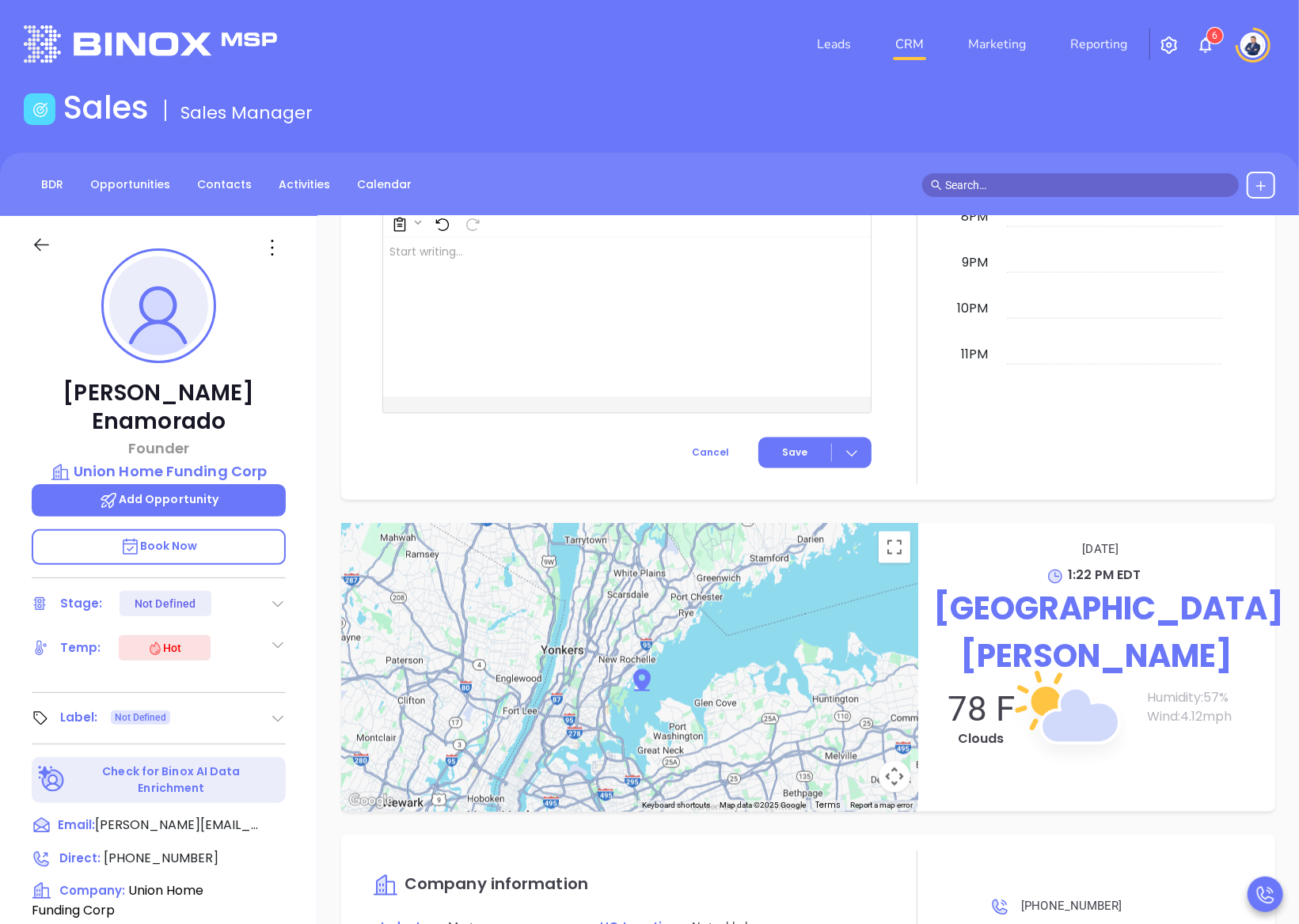
scroll to position [1937, 0]
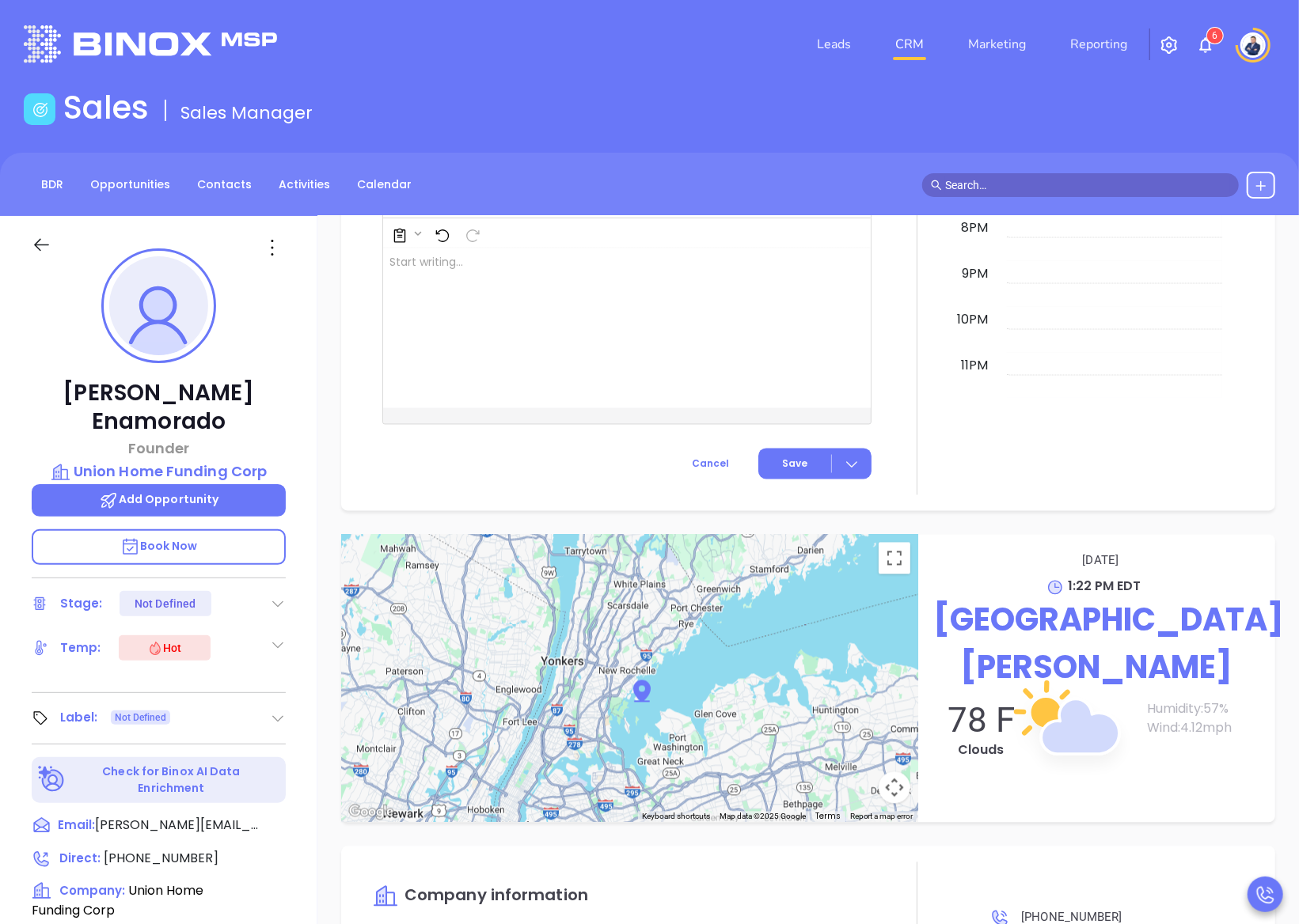
click at [1277, 563] on div "← Move left → Move right ↑ Move up ↓ Move down + Zoom in - Zoom out Home Jump l…" at bounding box center [808, 679] width 982 height 288
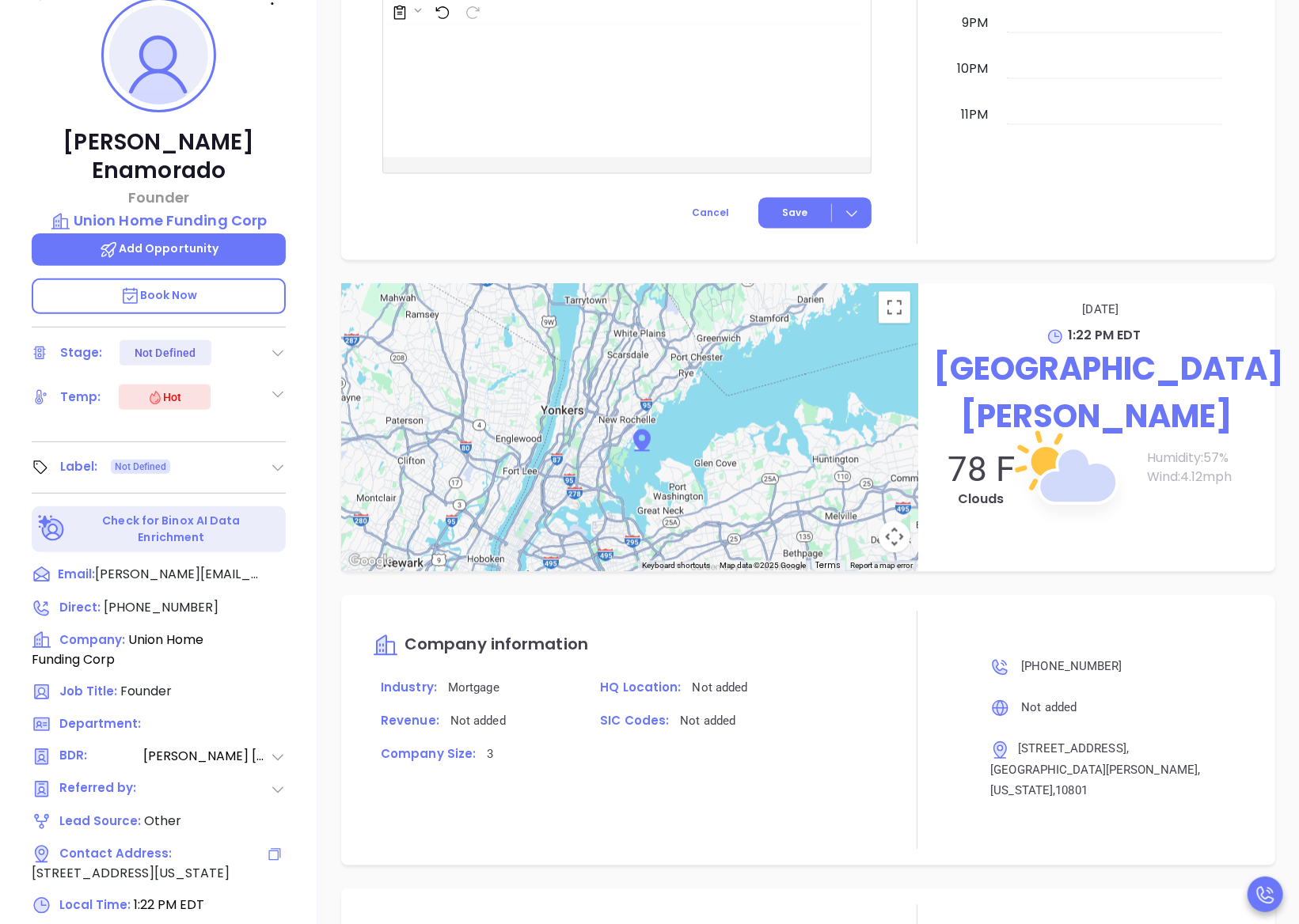
scroll to position [447, 0]
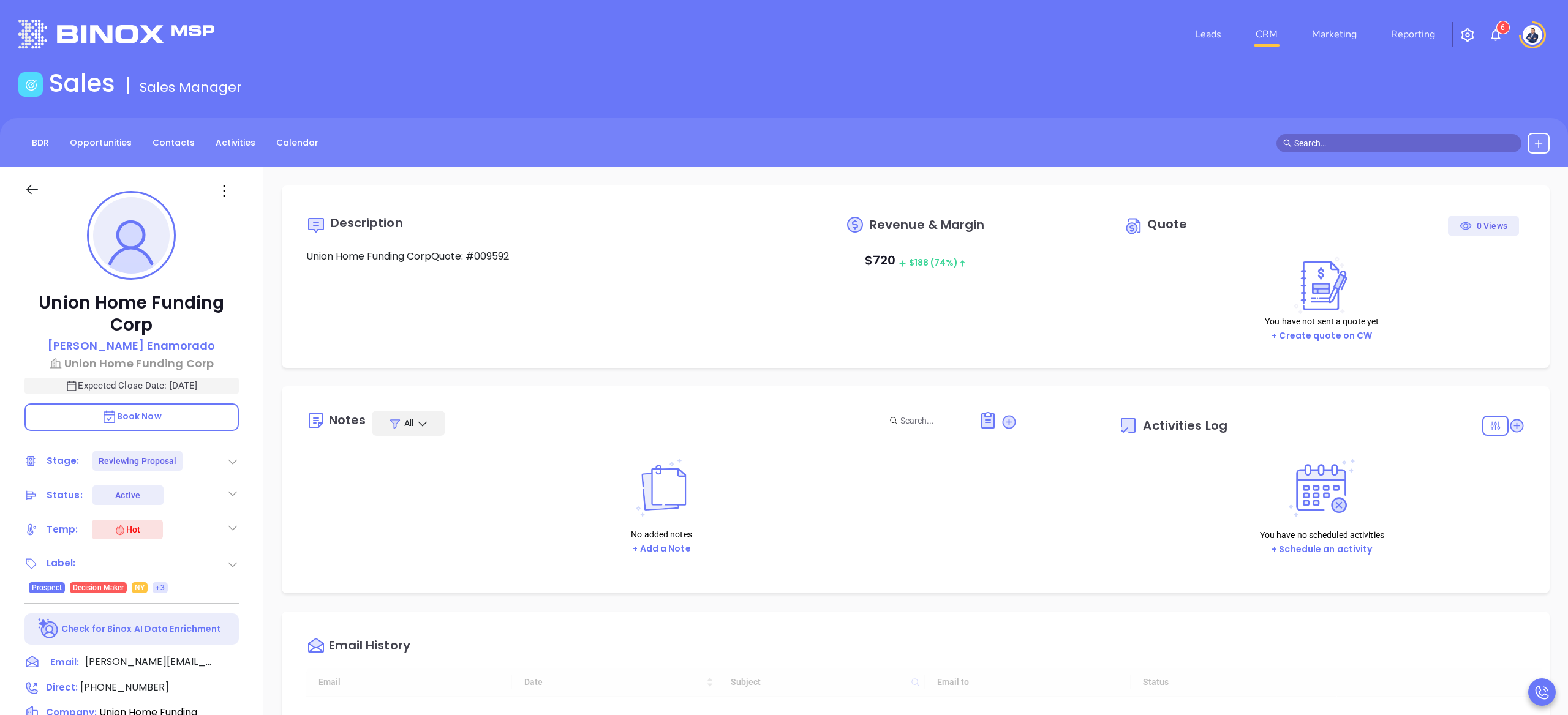
type input "[DATE]"
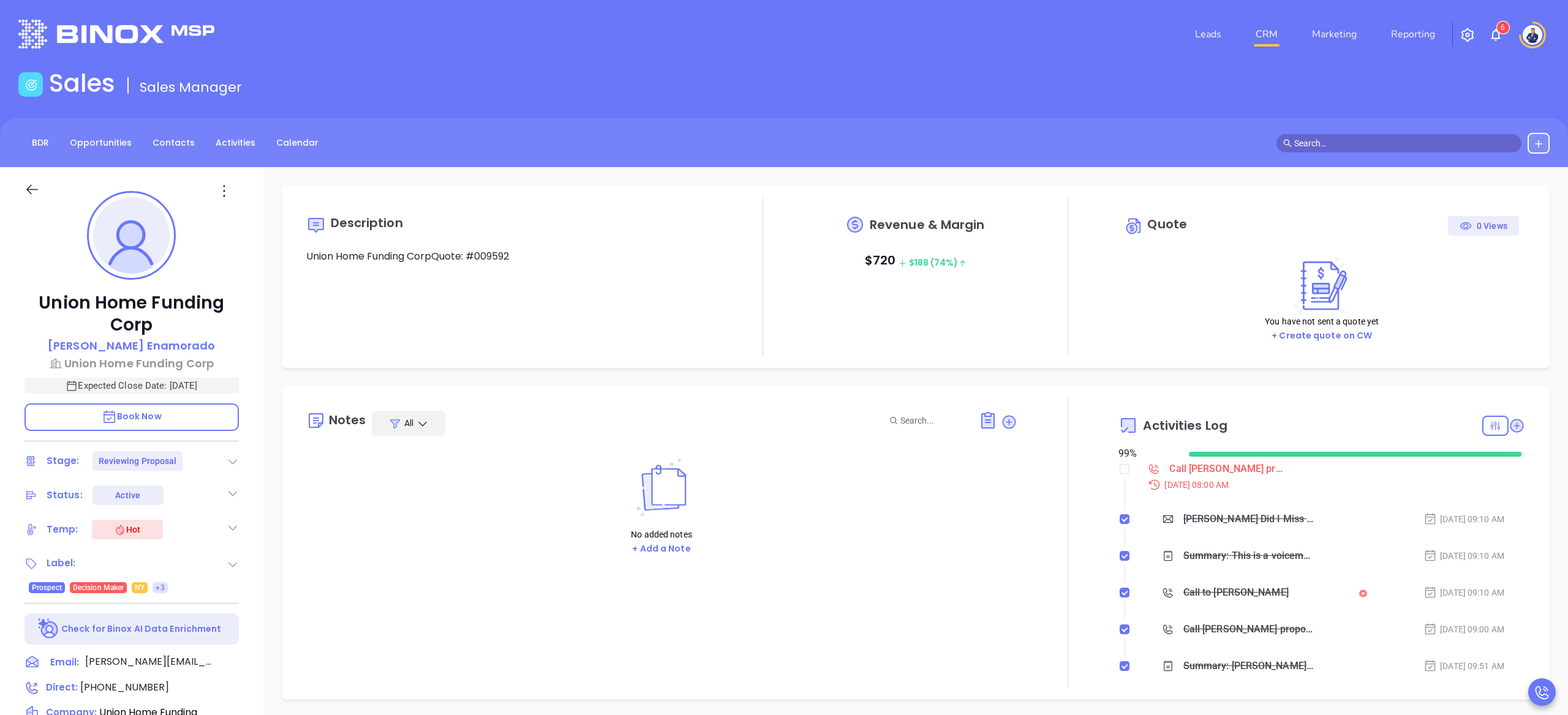
scroll to position [356, 0]
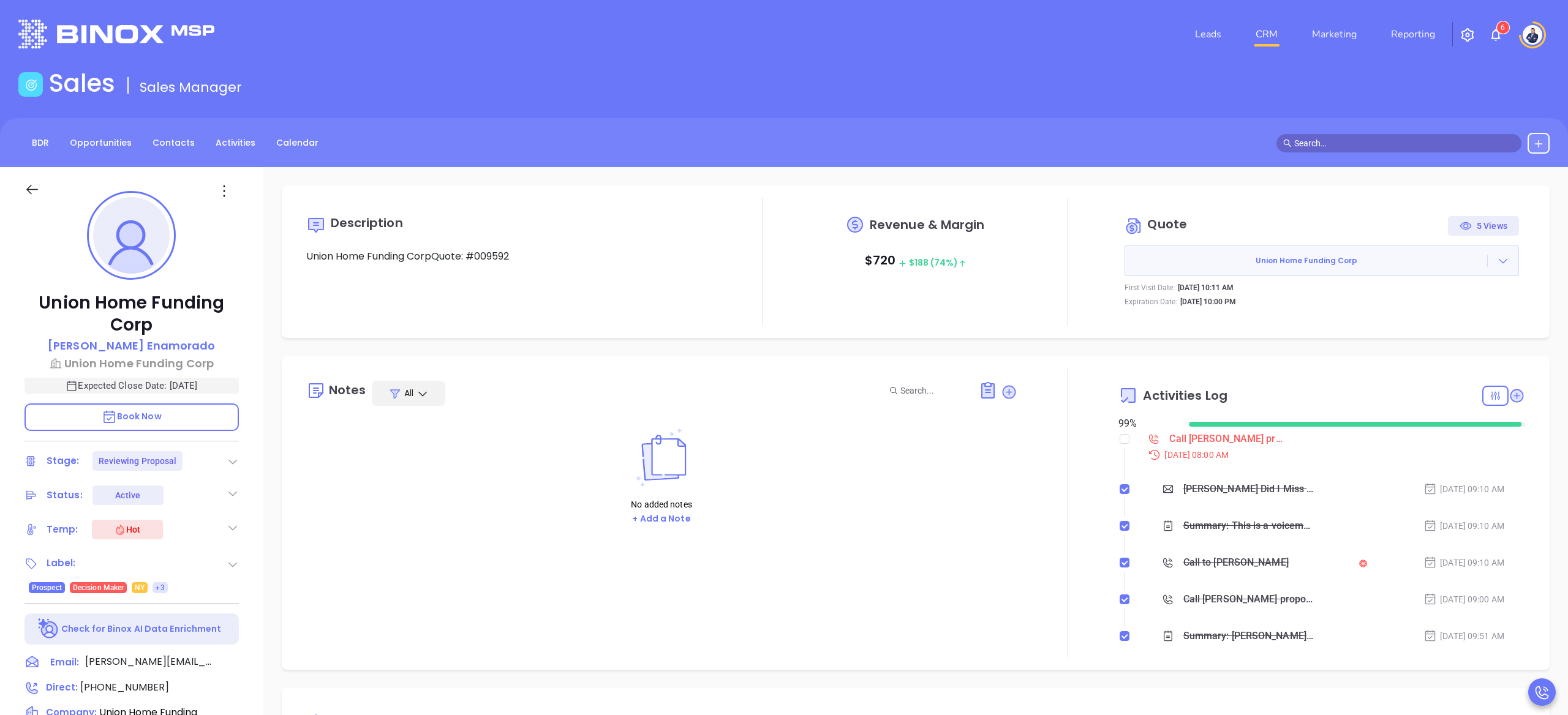
type input "[PERSON_NAME]"
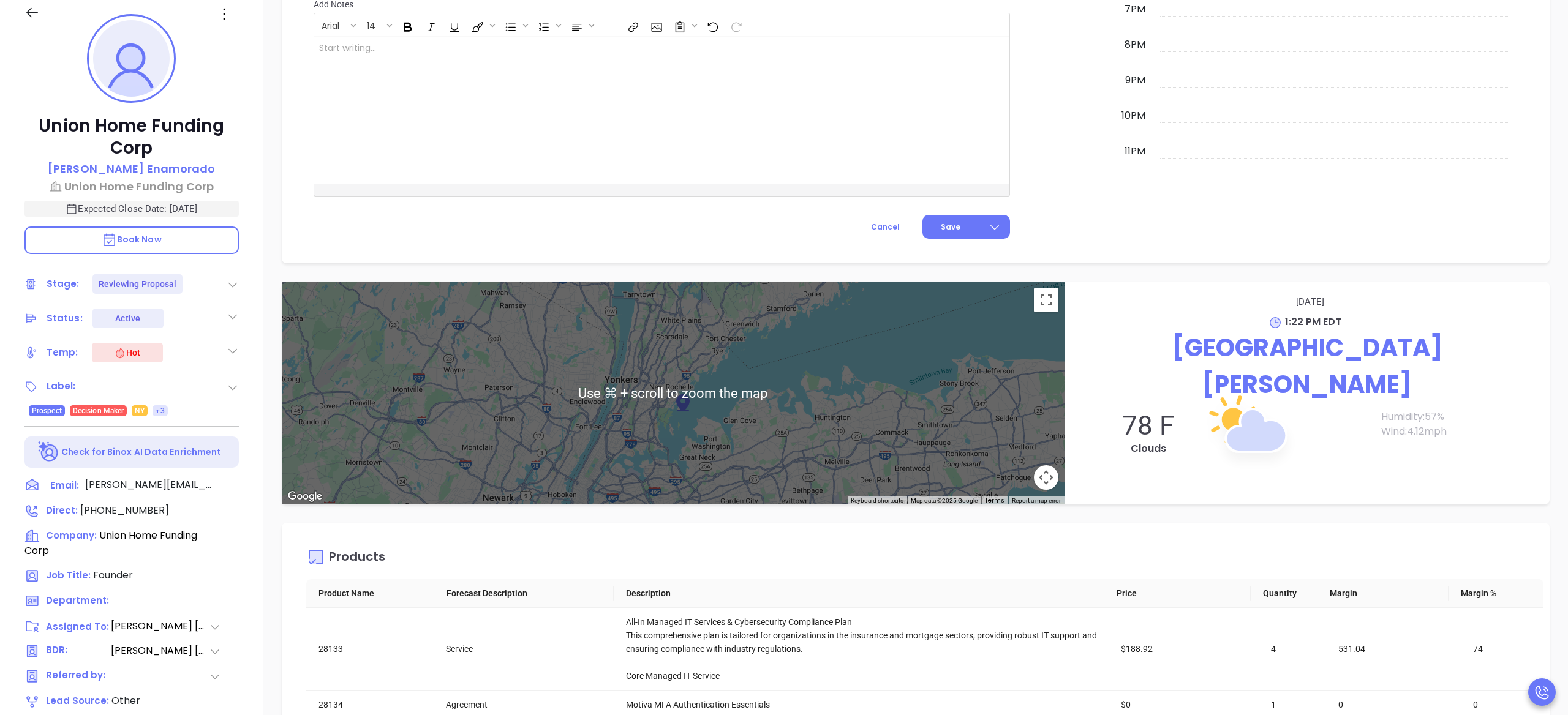
scroll to position [1418, 0]
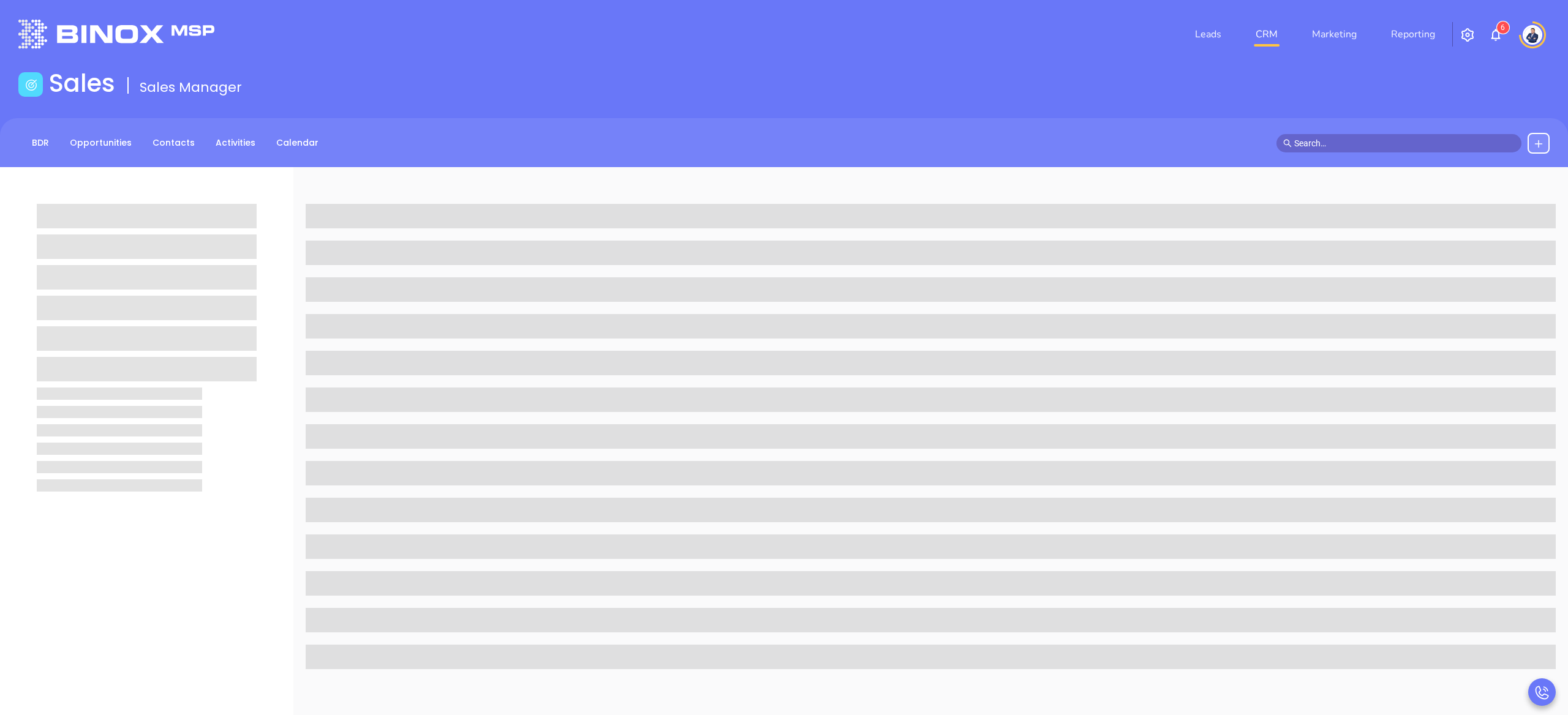
scroll to position [177, 0]
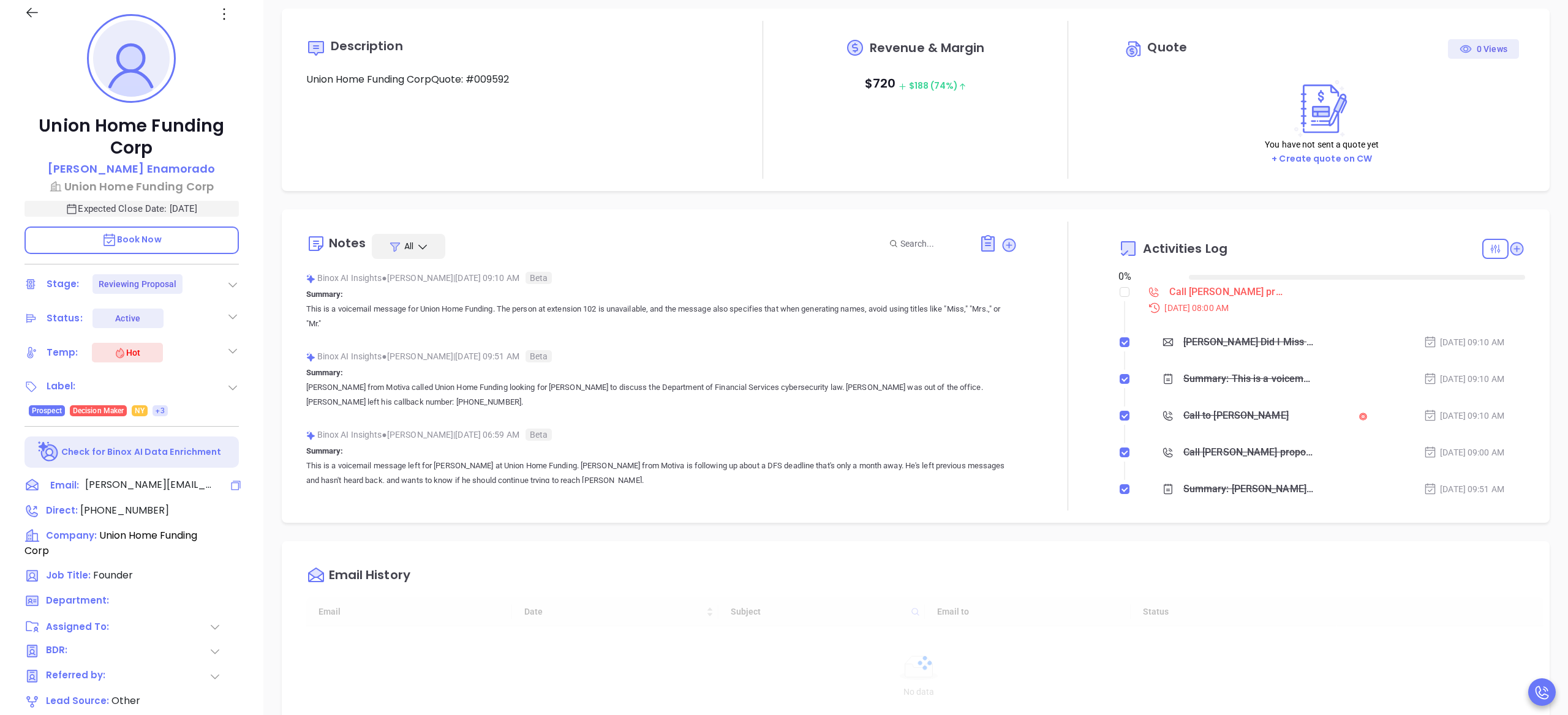
type input "[DATE]"
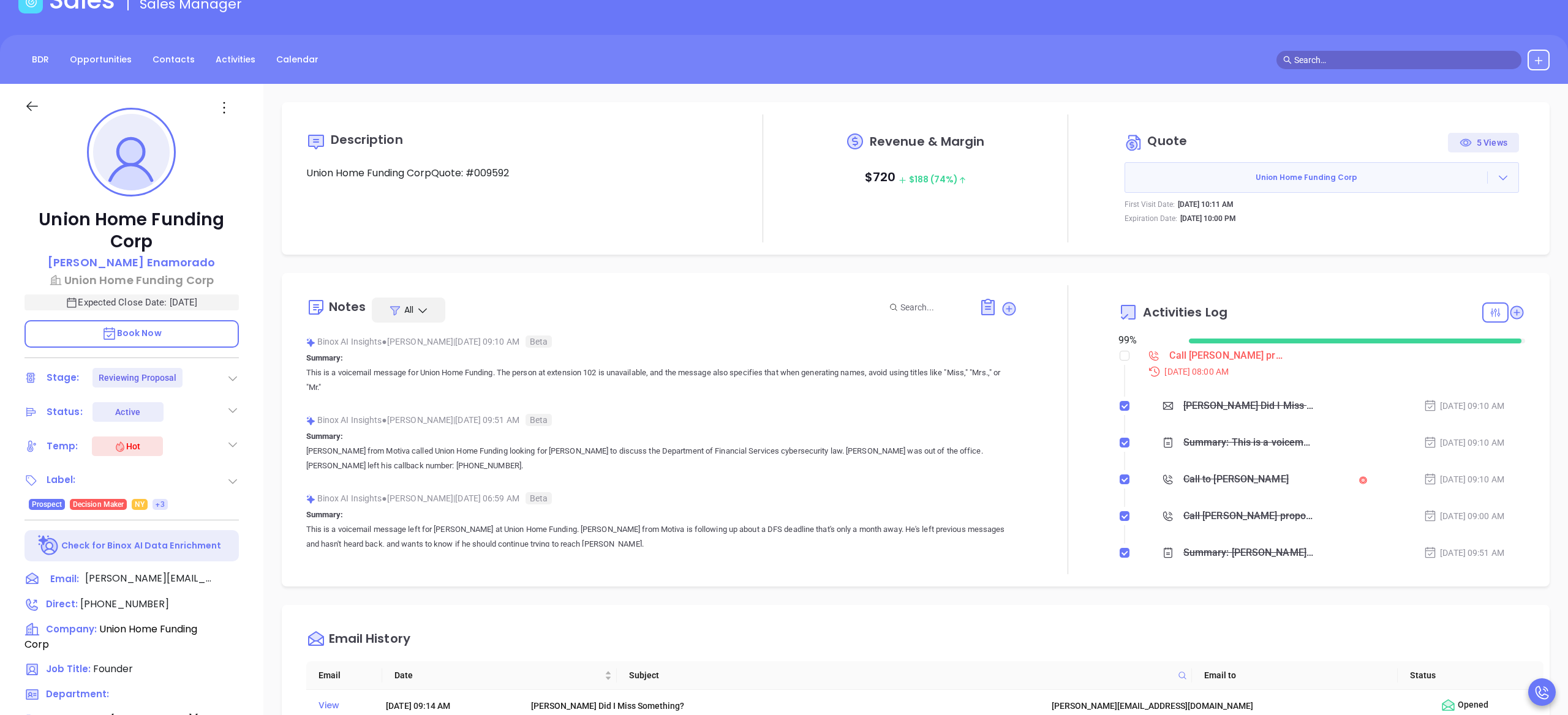
scroll to position [114, 0]
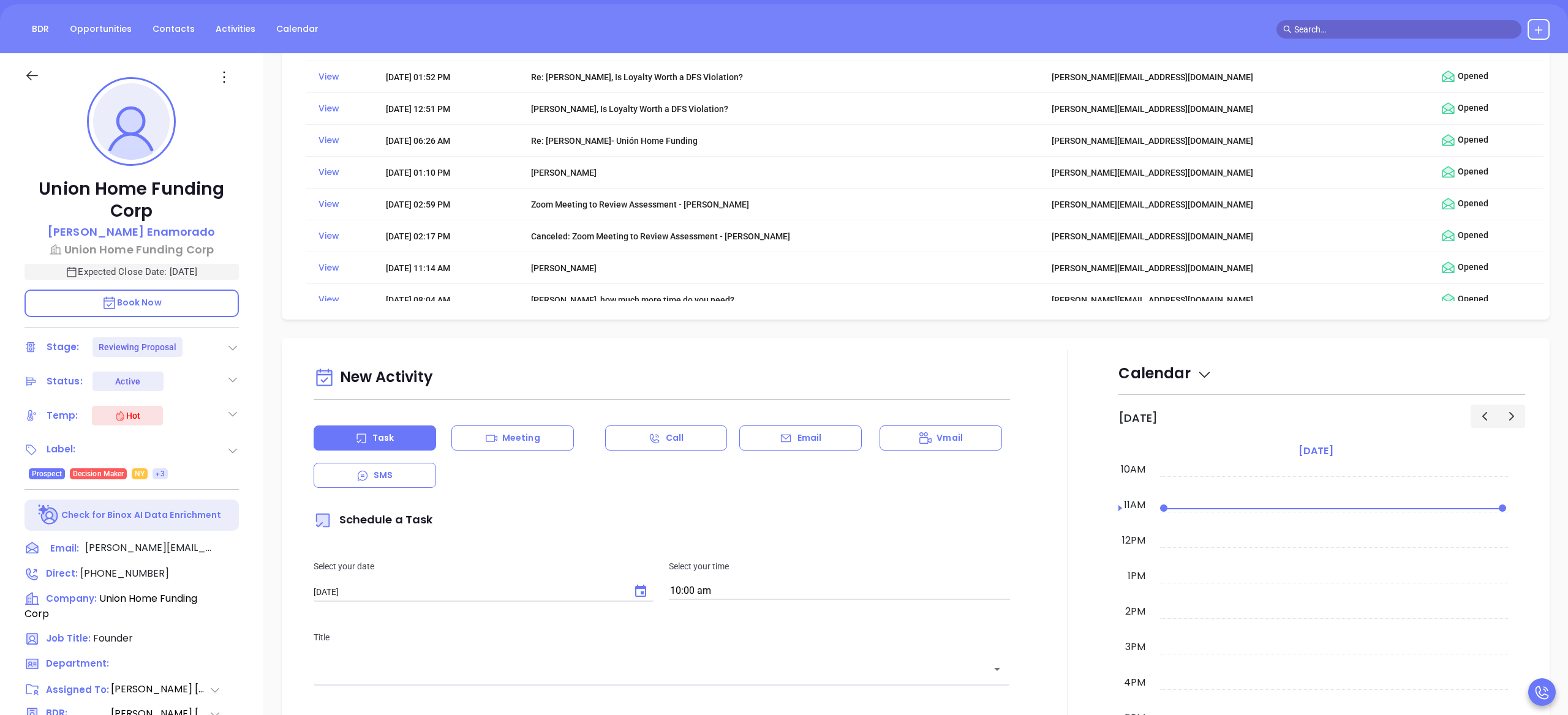
type input "[PERSON_NAME]"
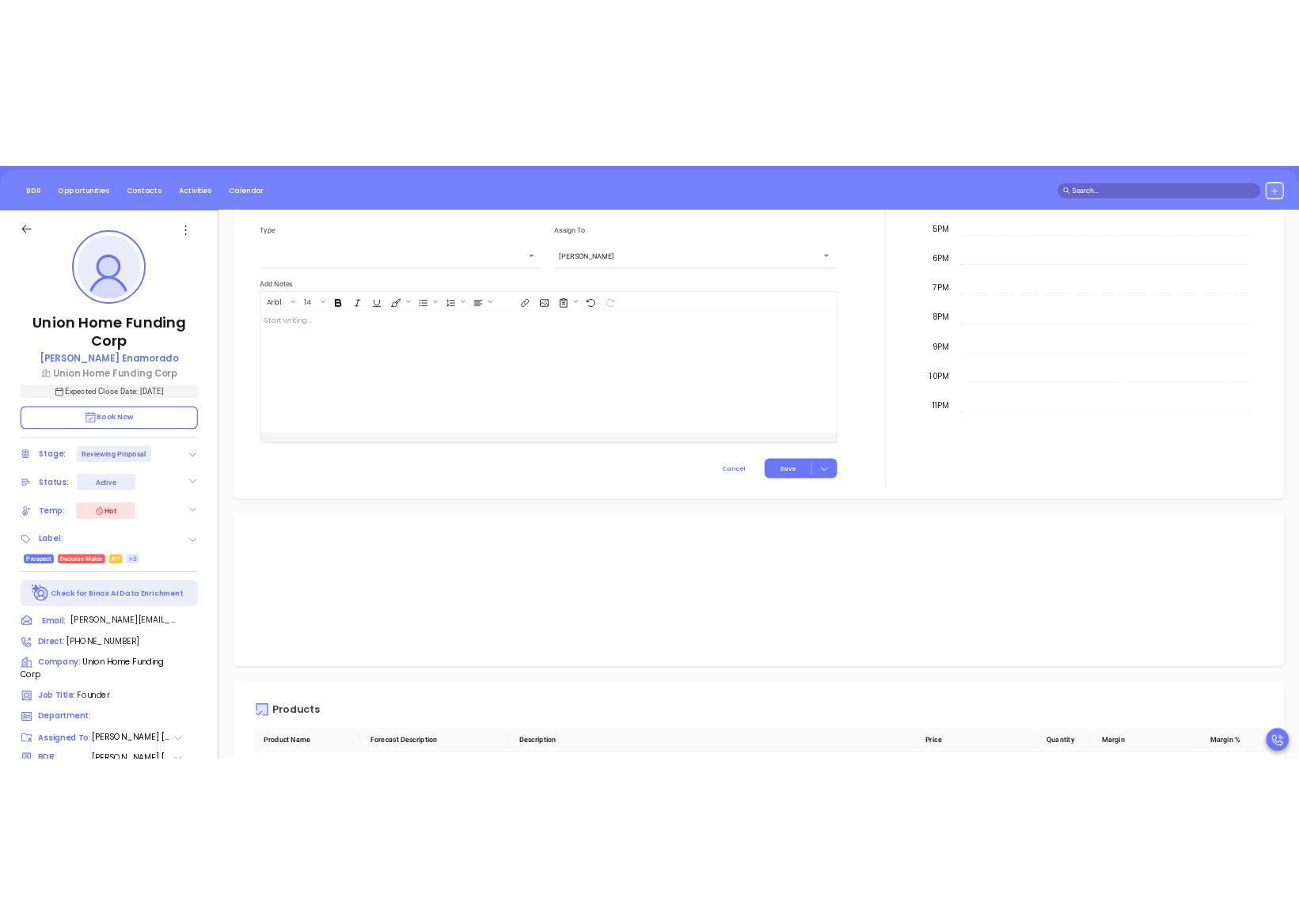
scroll to position [1900, 0]
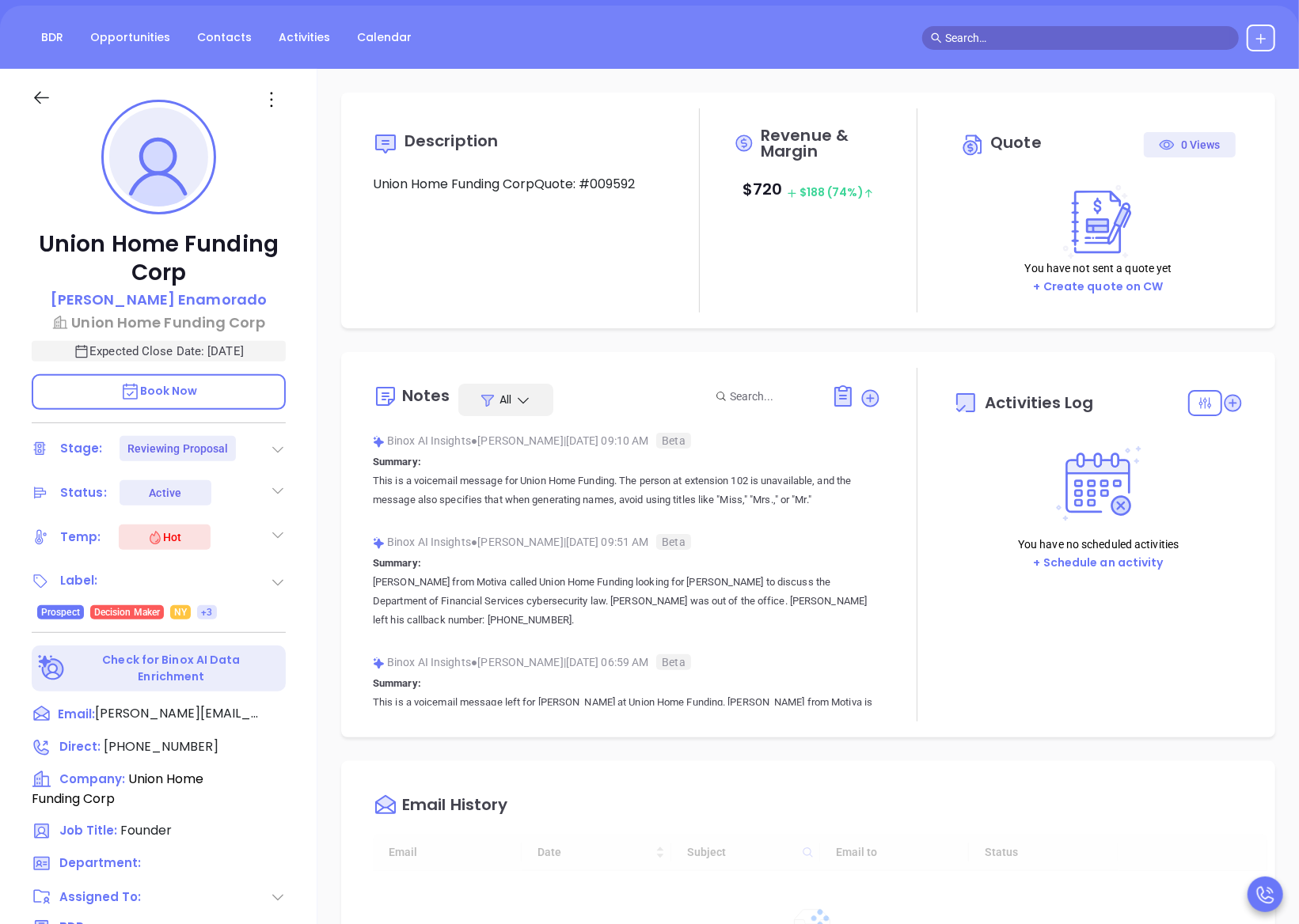
type input "[DATE]"
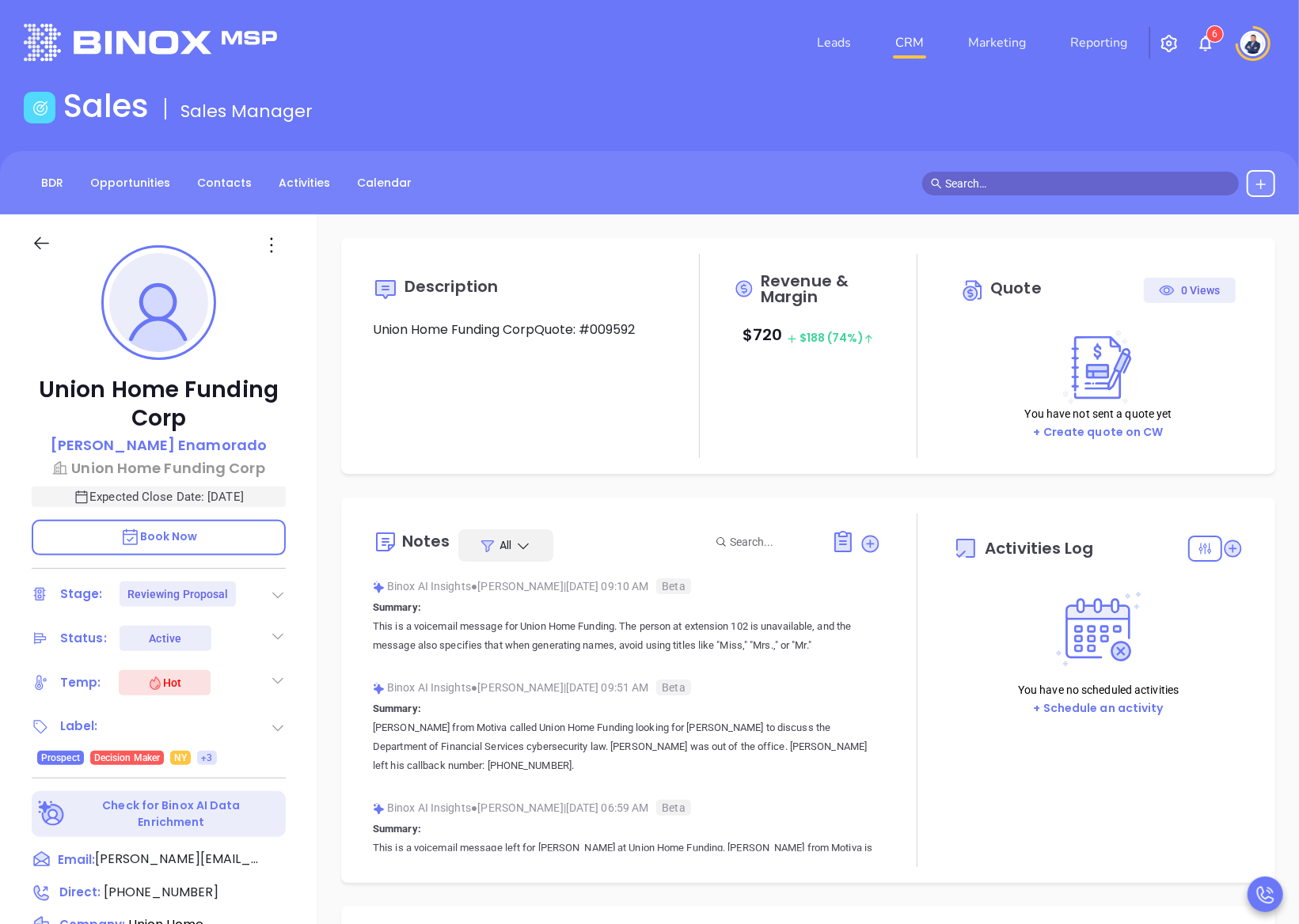
scroll to position [460, 0]
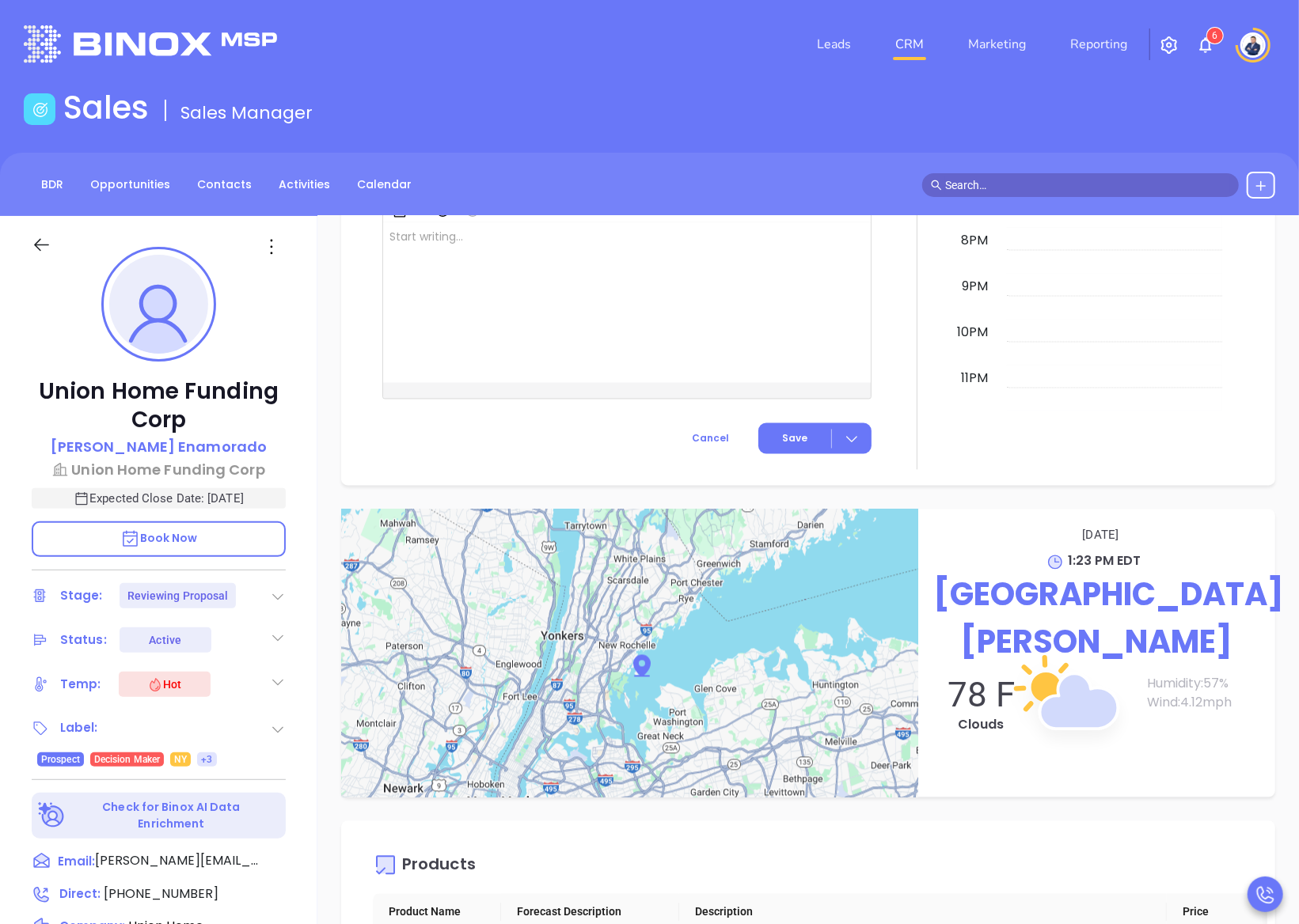
type input "[PERSON_NAME]"
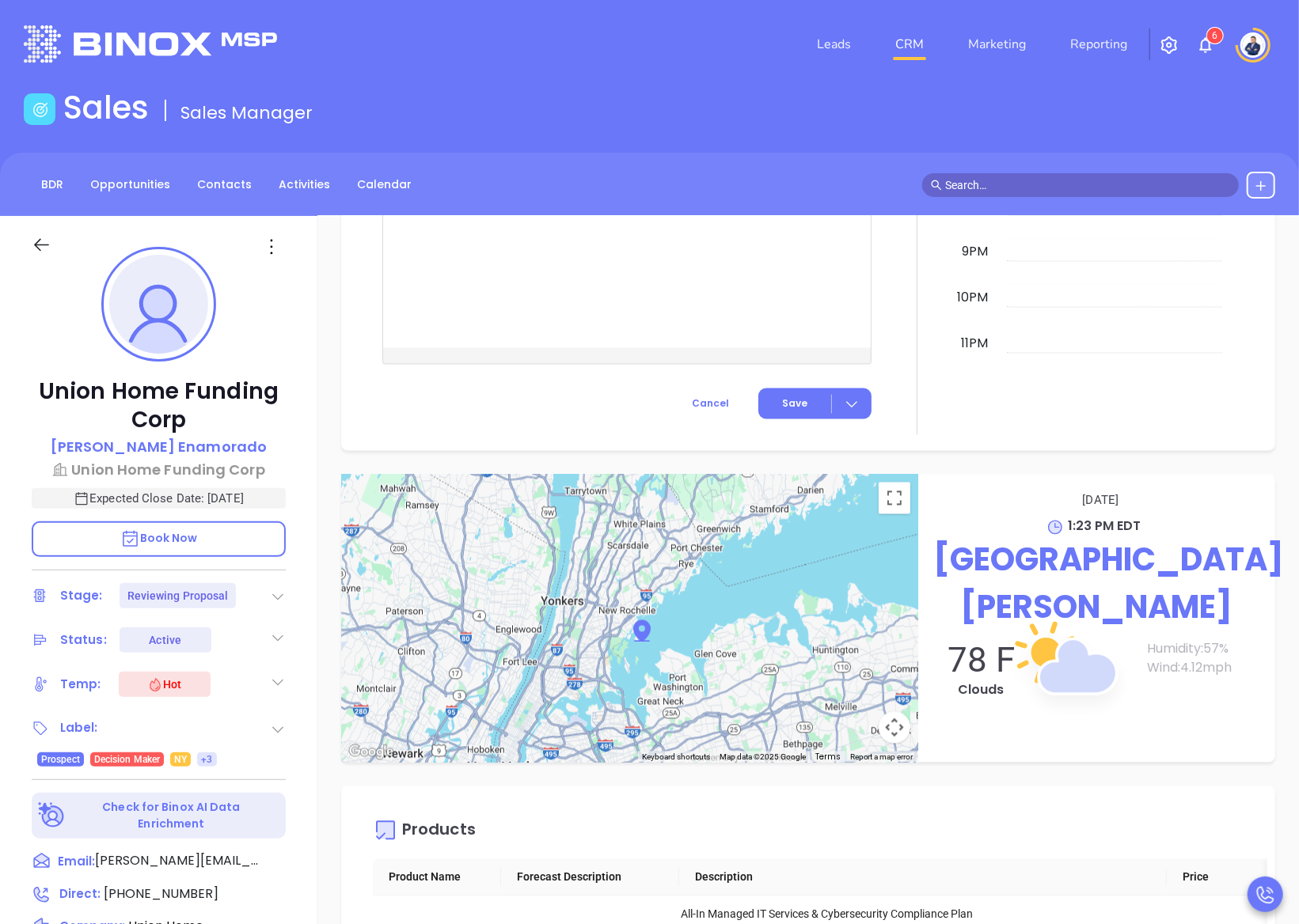
scroll to position [1983, 0]
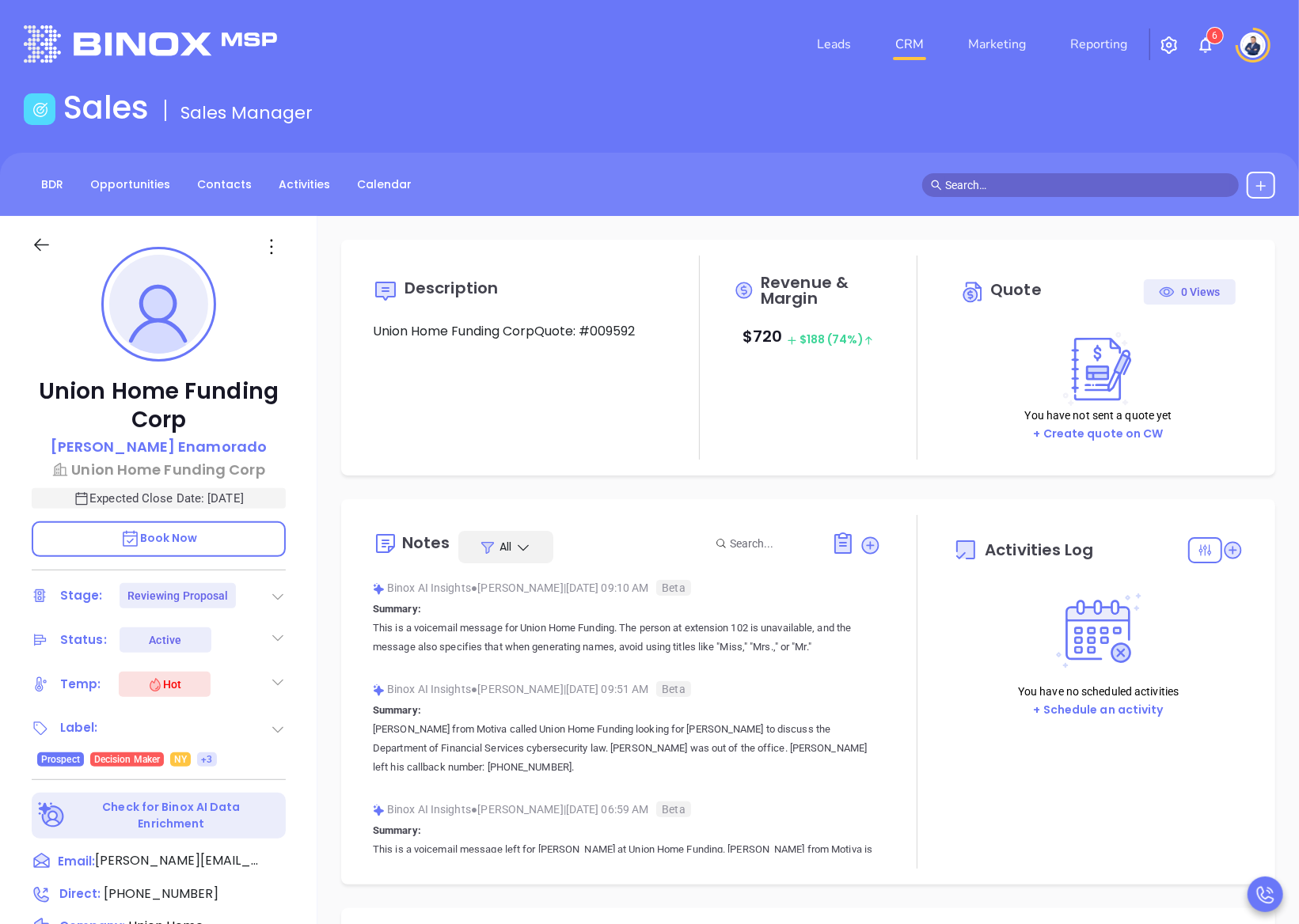
type input "[DATE]"
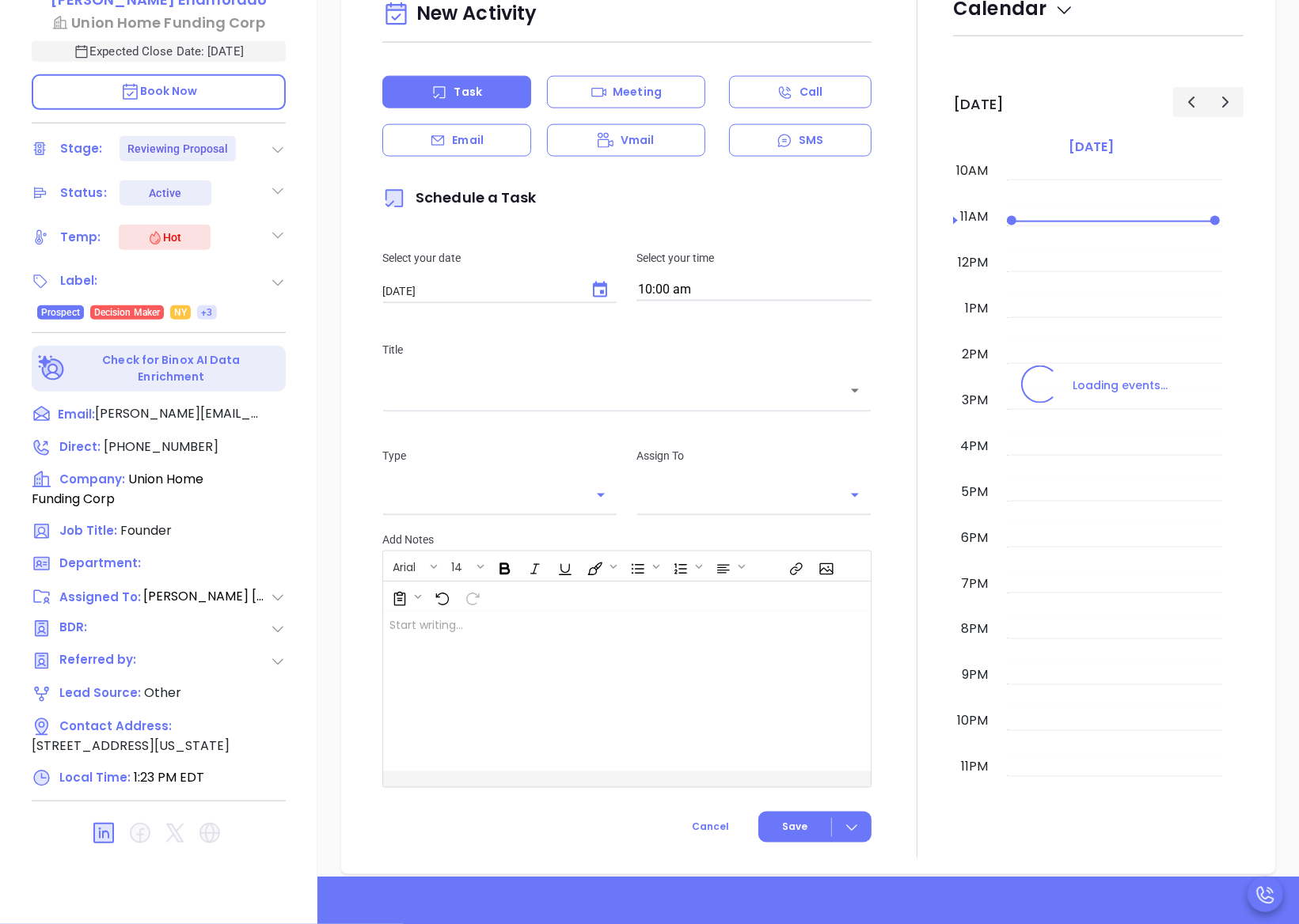
scroll to position [1609, 0]
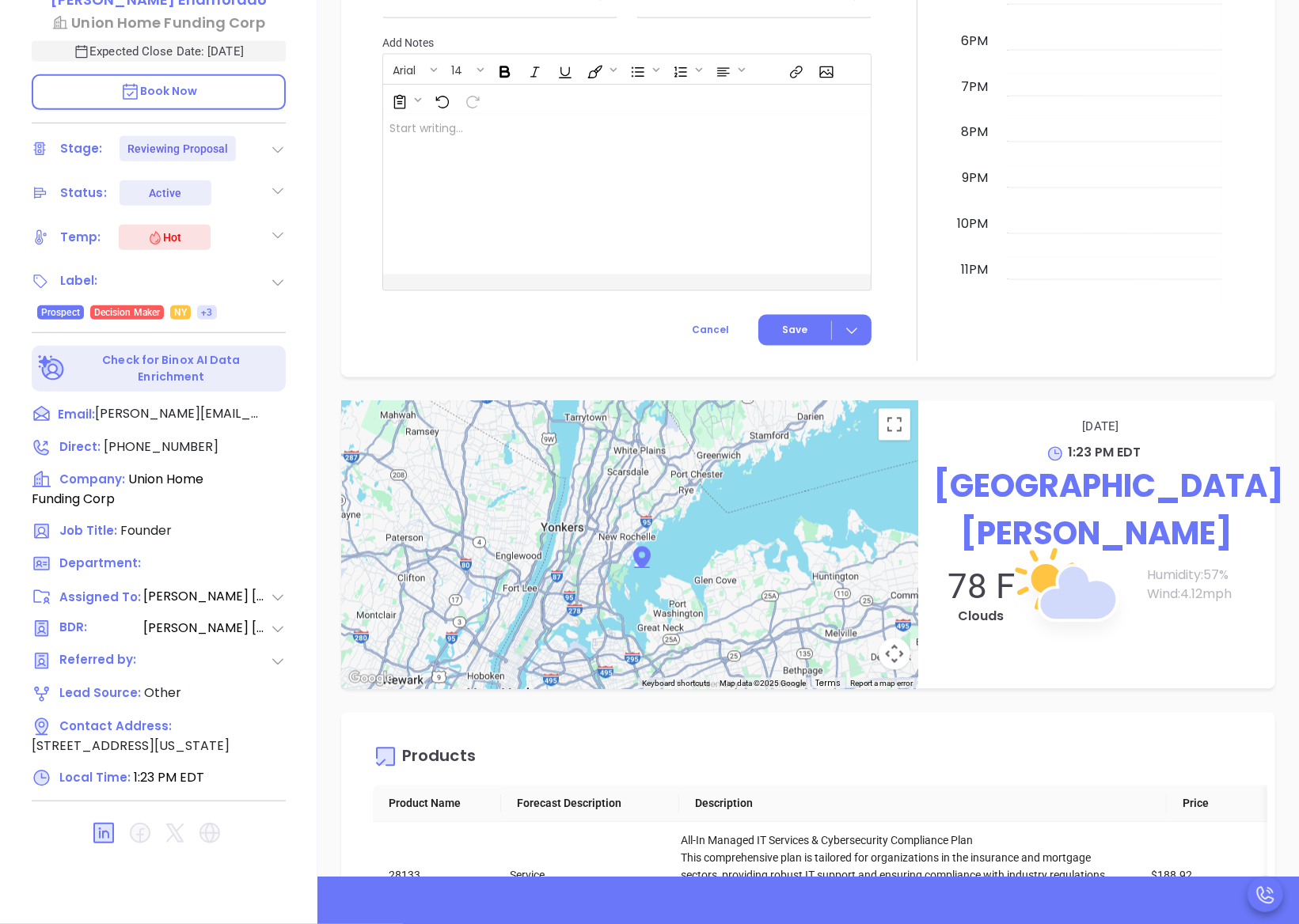
type input "[PERSON_NAME]"
